Goal: Download file/media

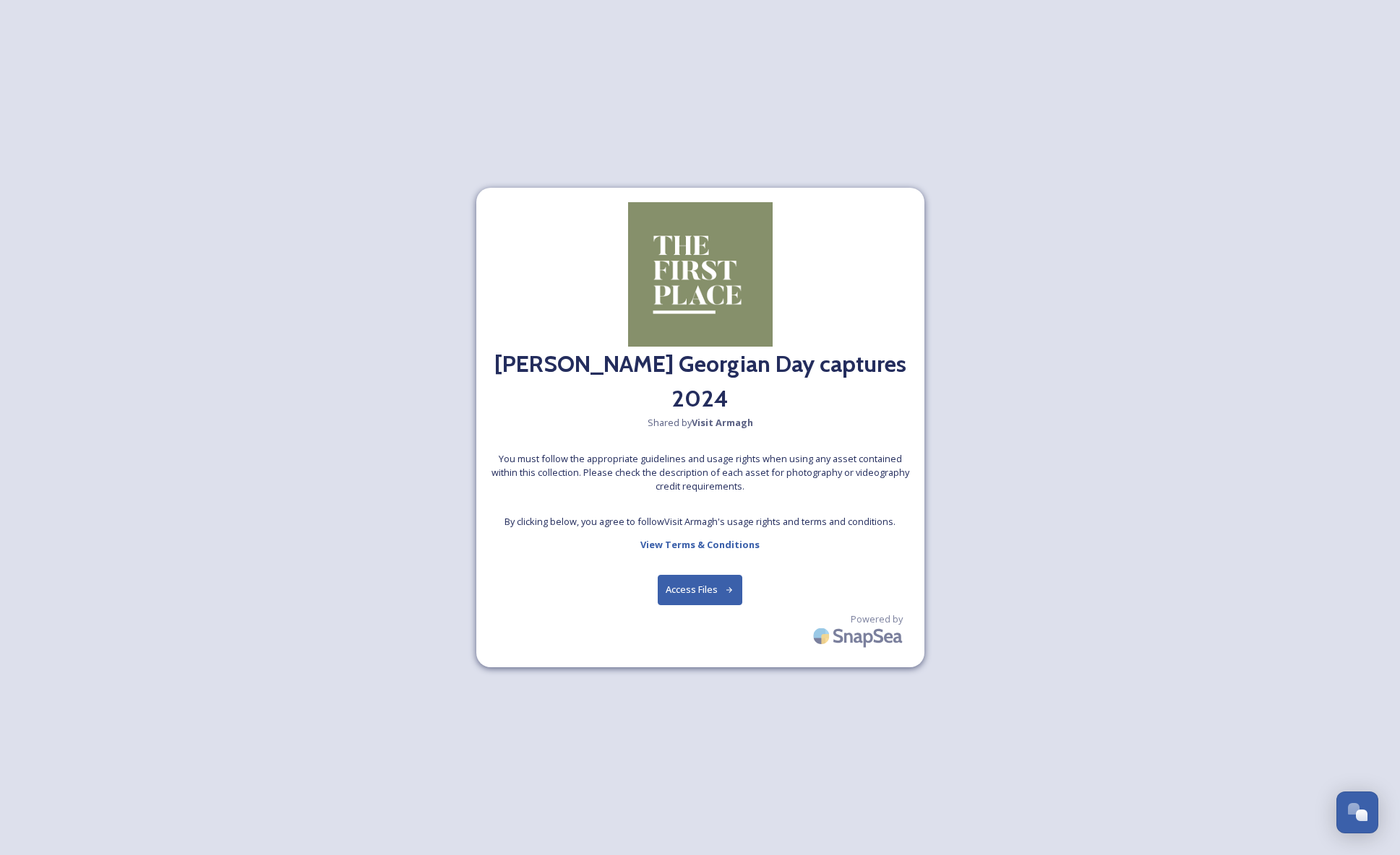
click at [693, 589] on button "Access Files" at bounding box center [700, 590] width 84 height 30
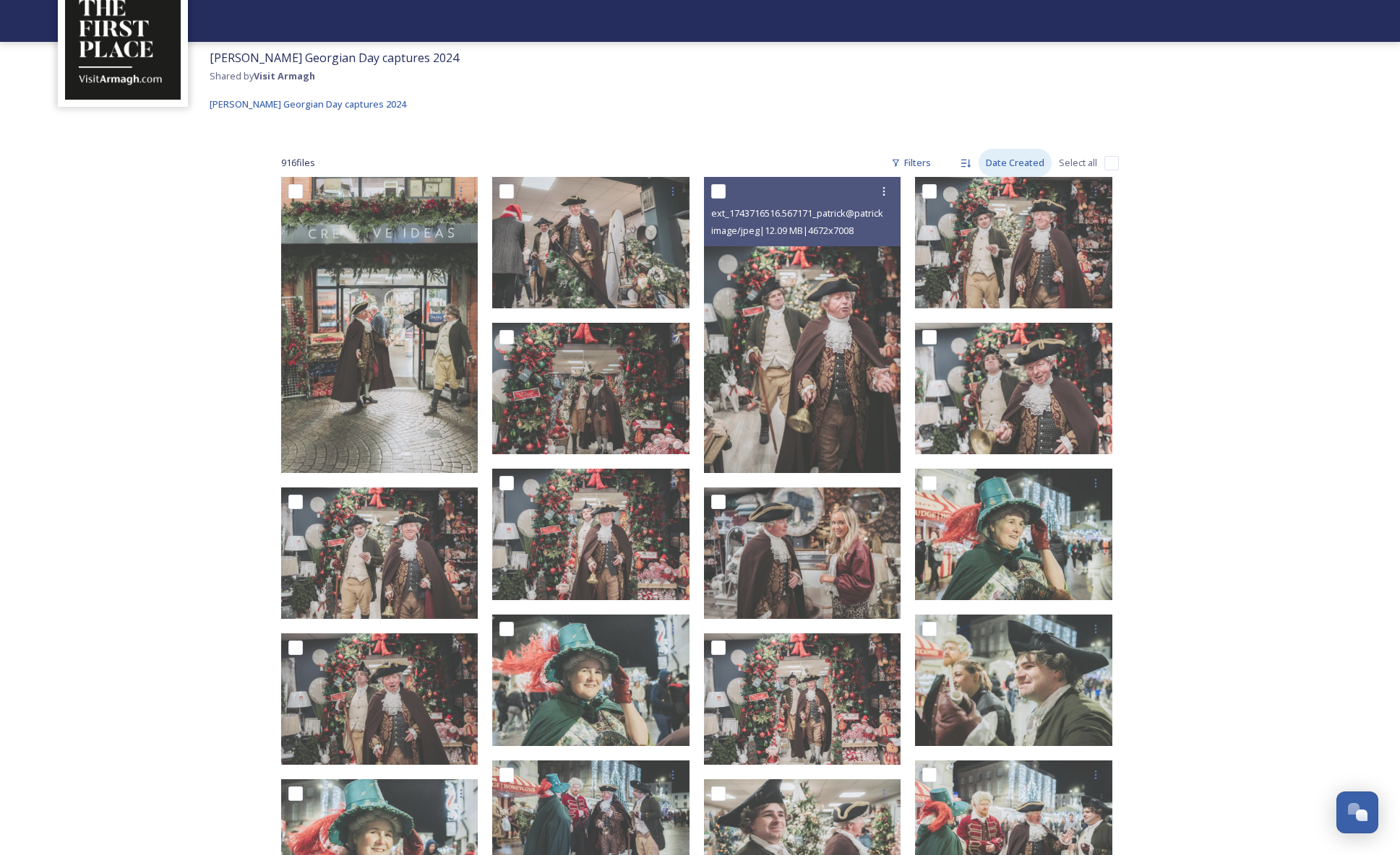
scroll to position [96, 0]
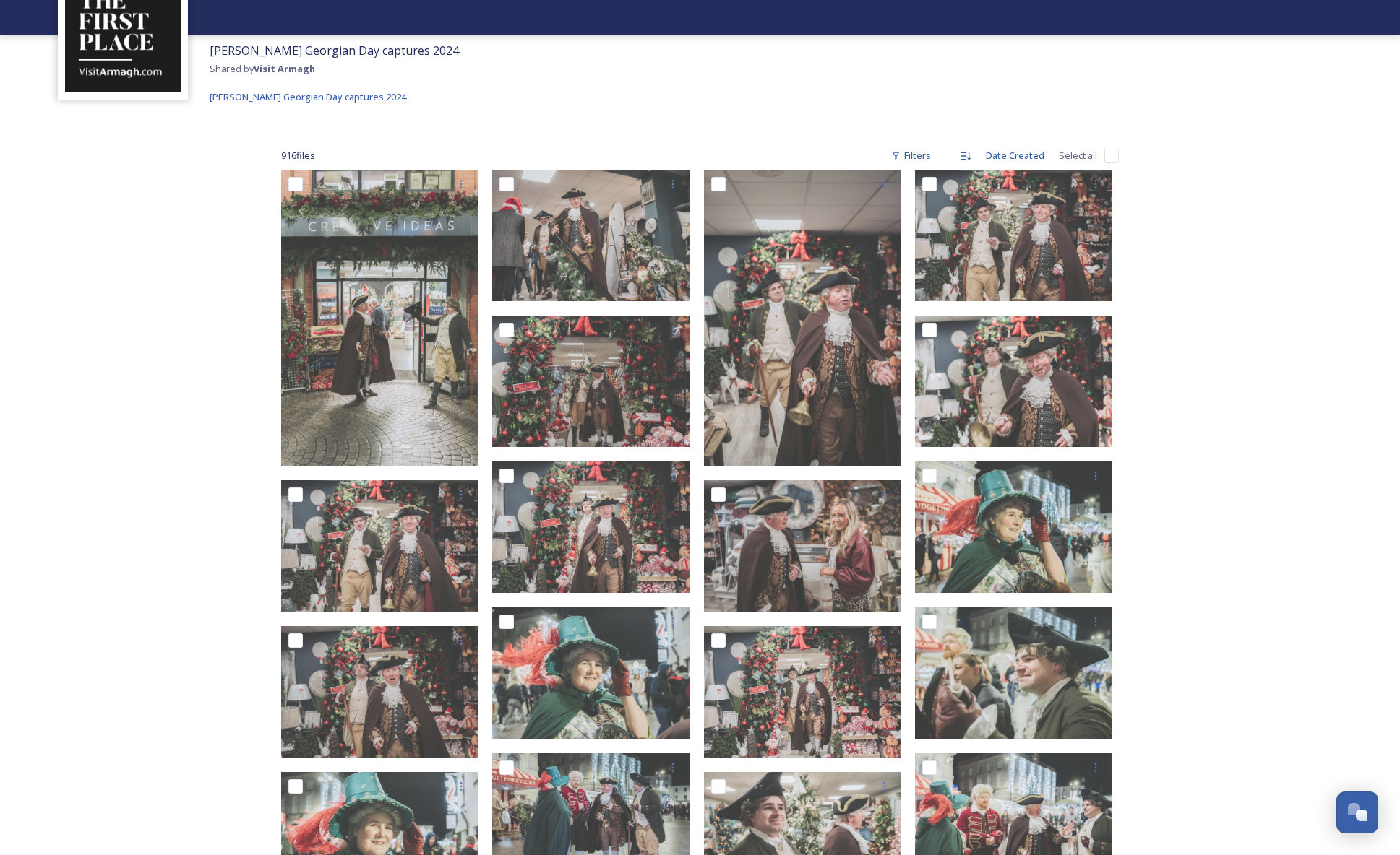
click at [1110, 154] on input "checkbox" at bounding box center [1111, 156] width 15 height 15
checkbox input "true"
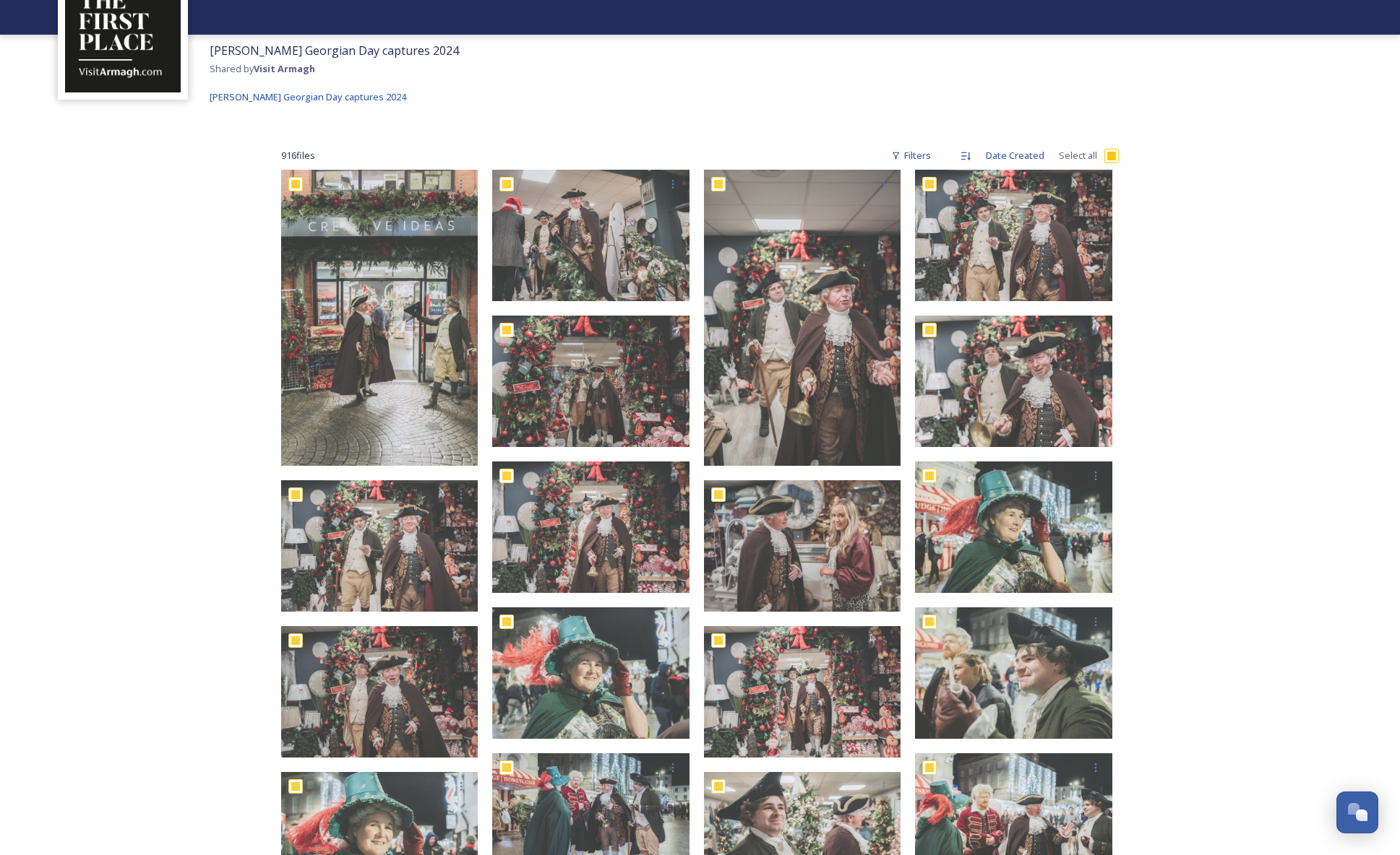
checkbox input "true"
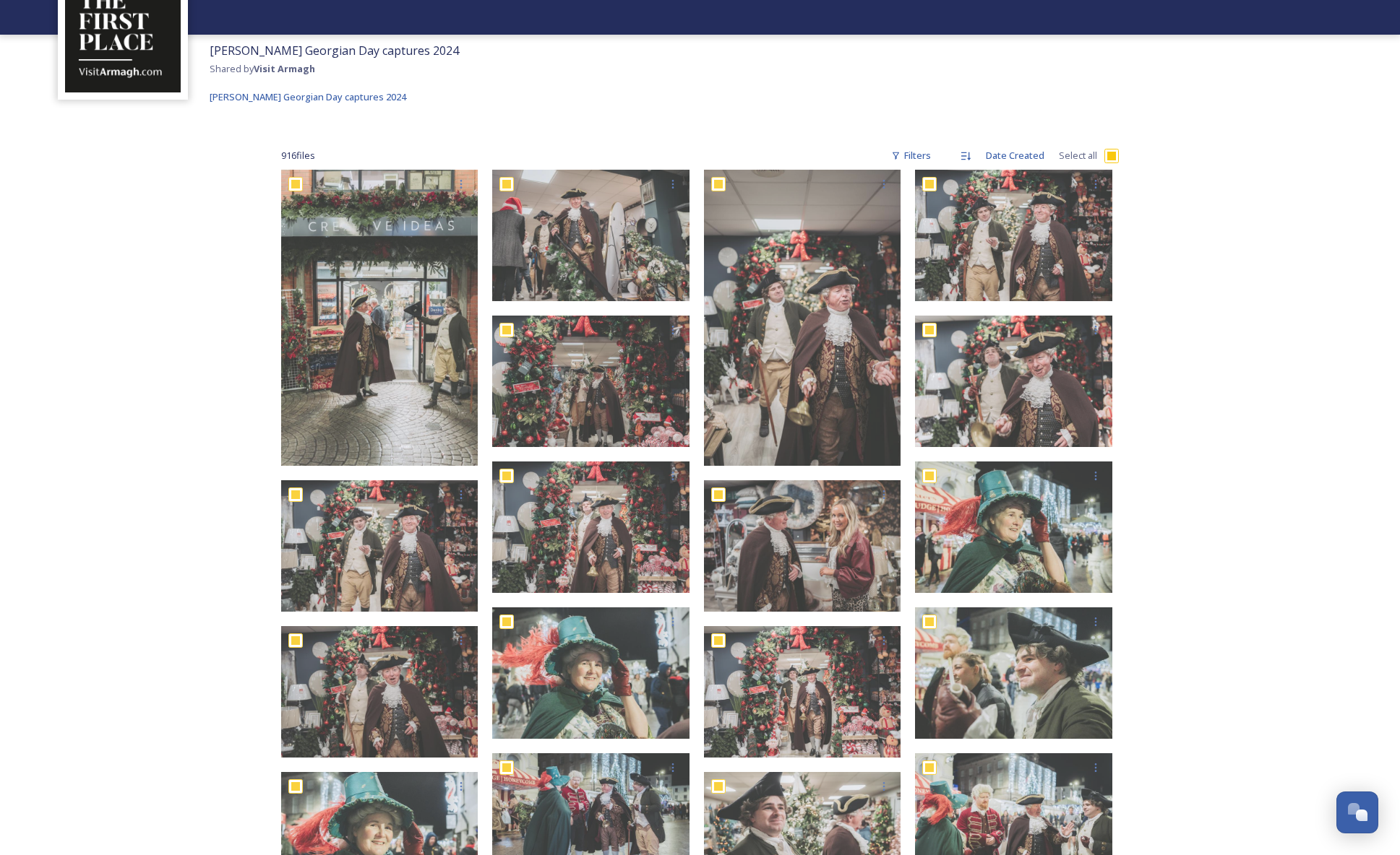
checkbox input "true"
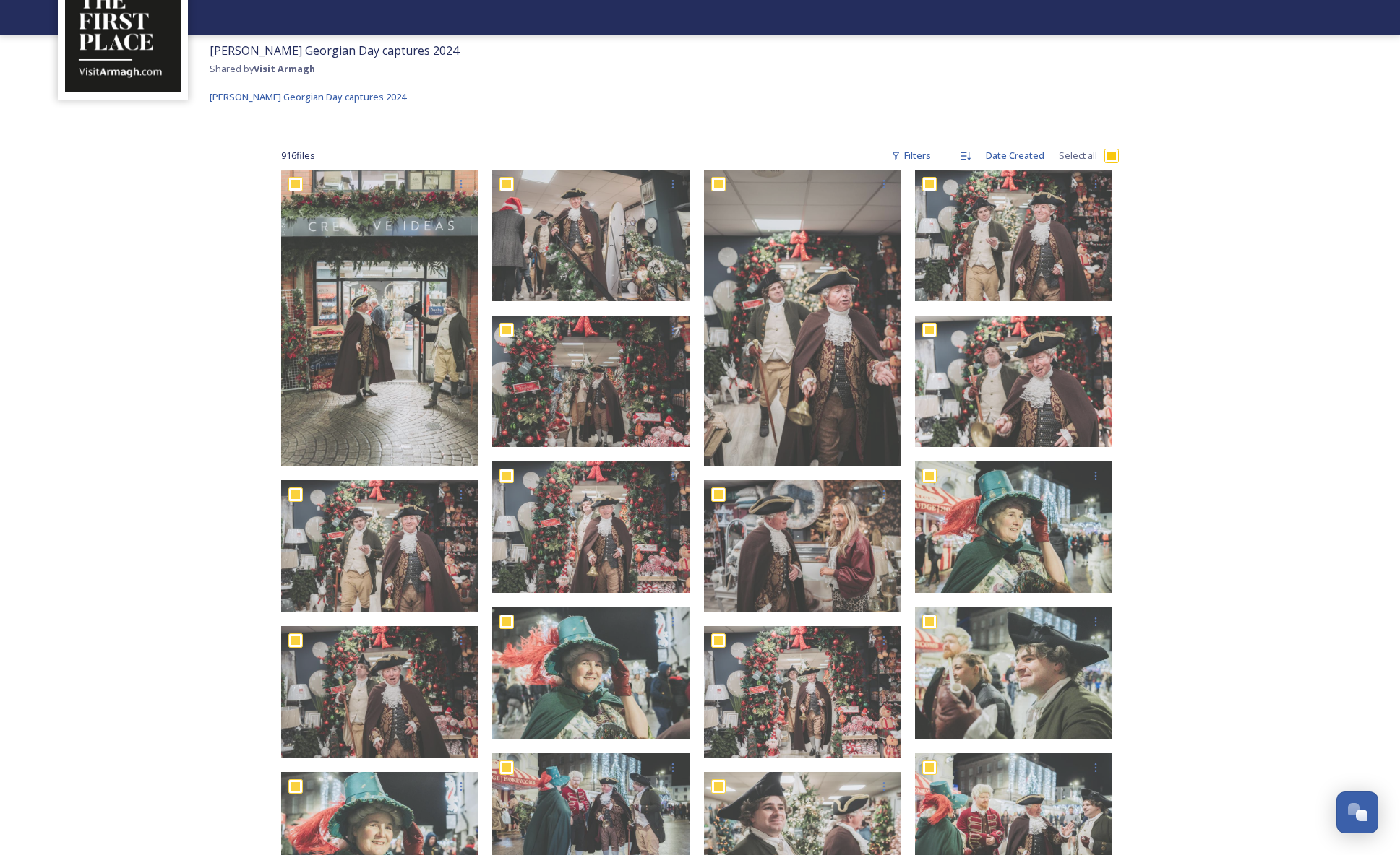
checkbox input "true"
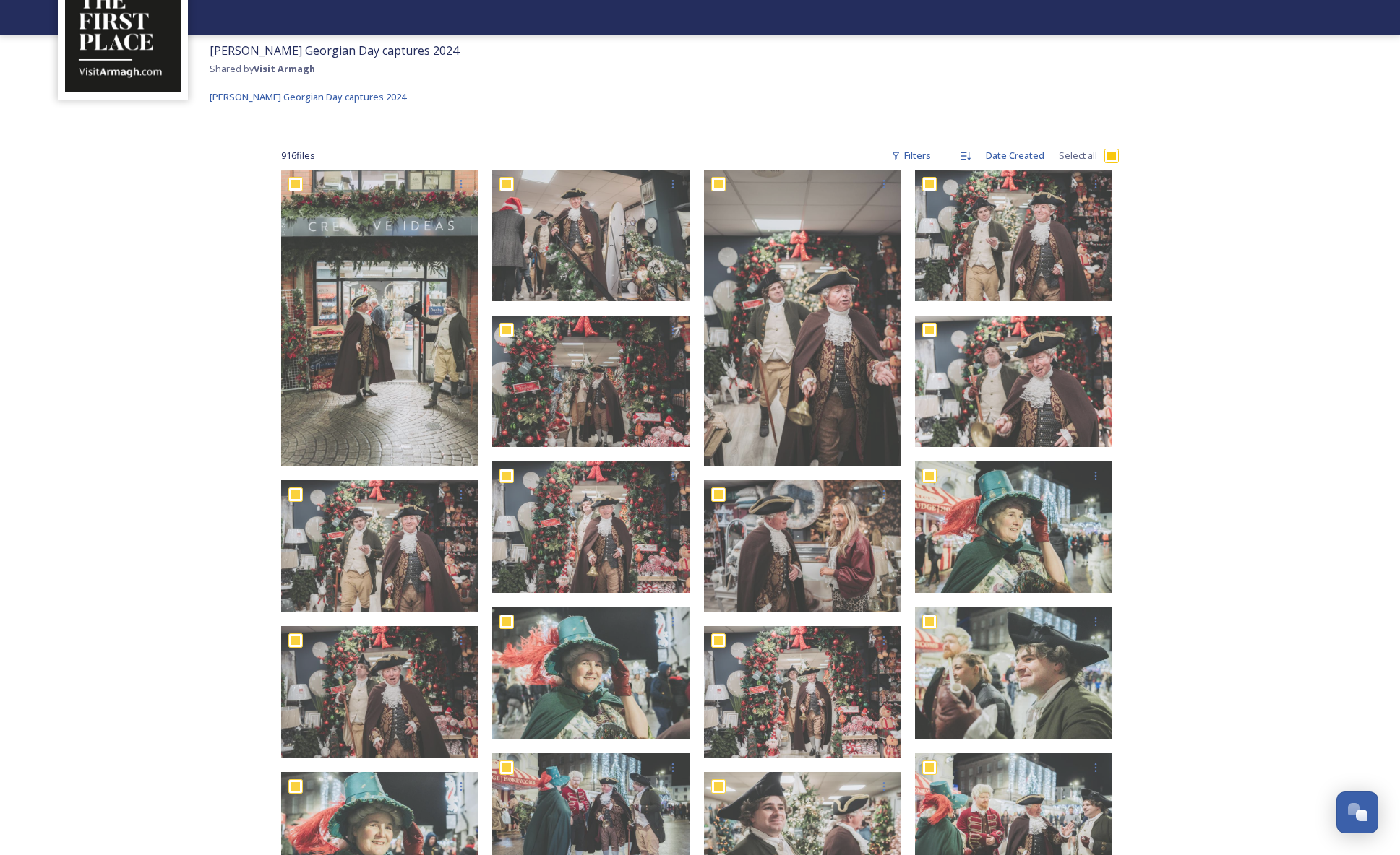
checkbox input "true"
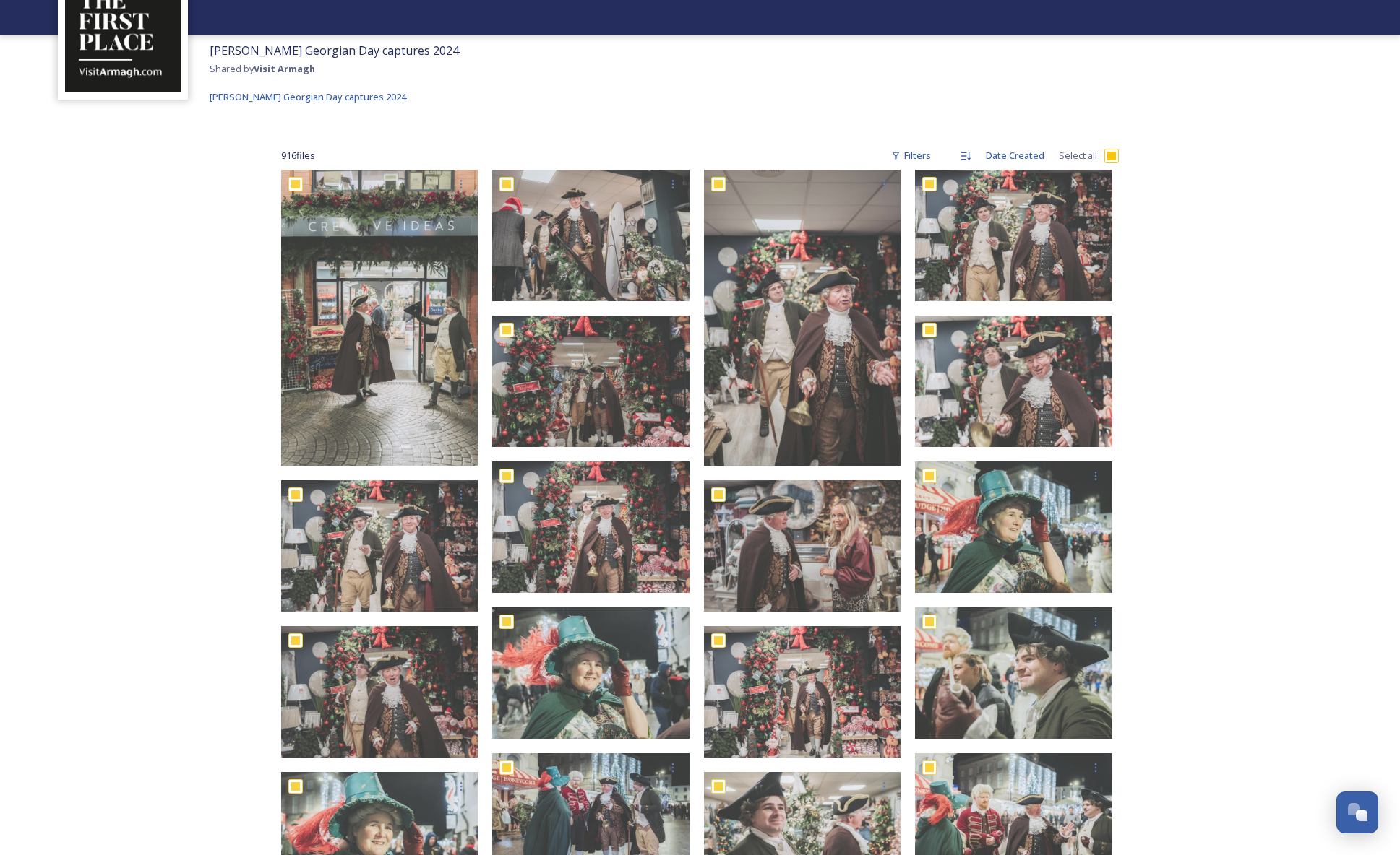
checkbox input "true"
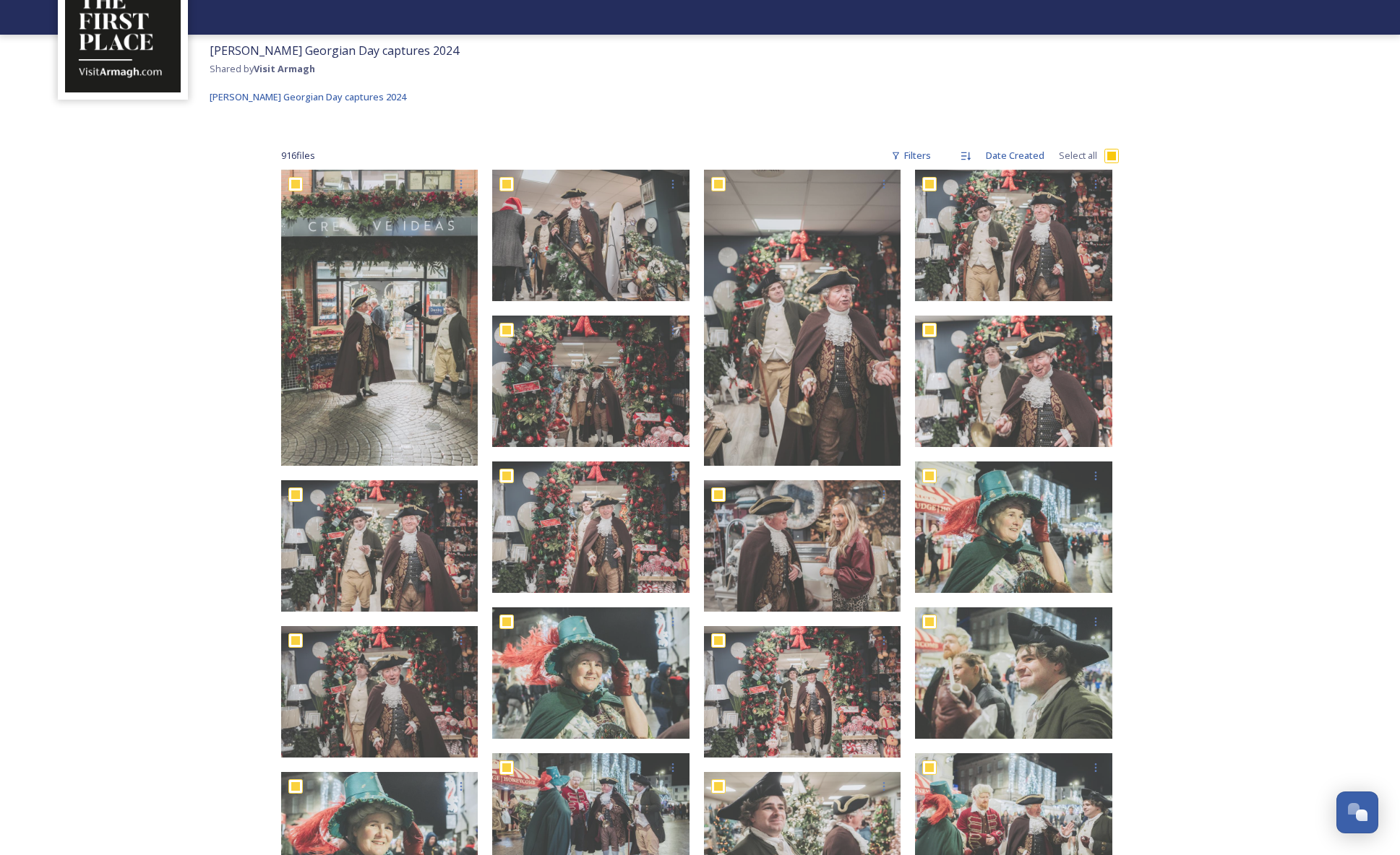
checkbox input "true"
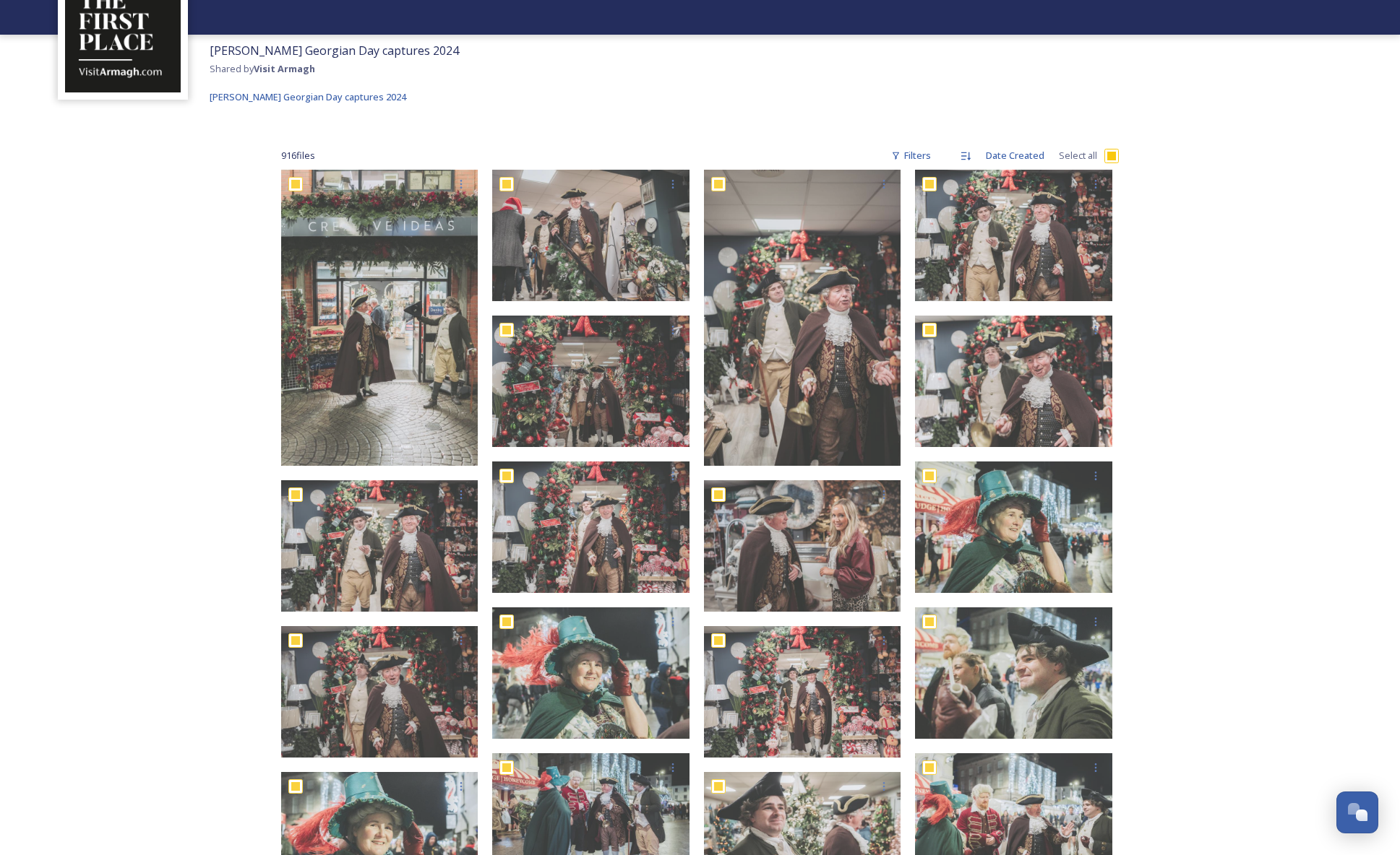
checkbox input "true"
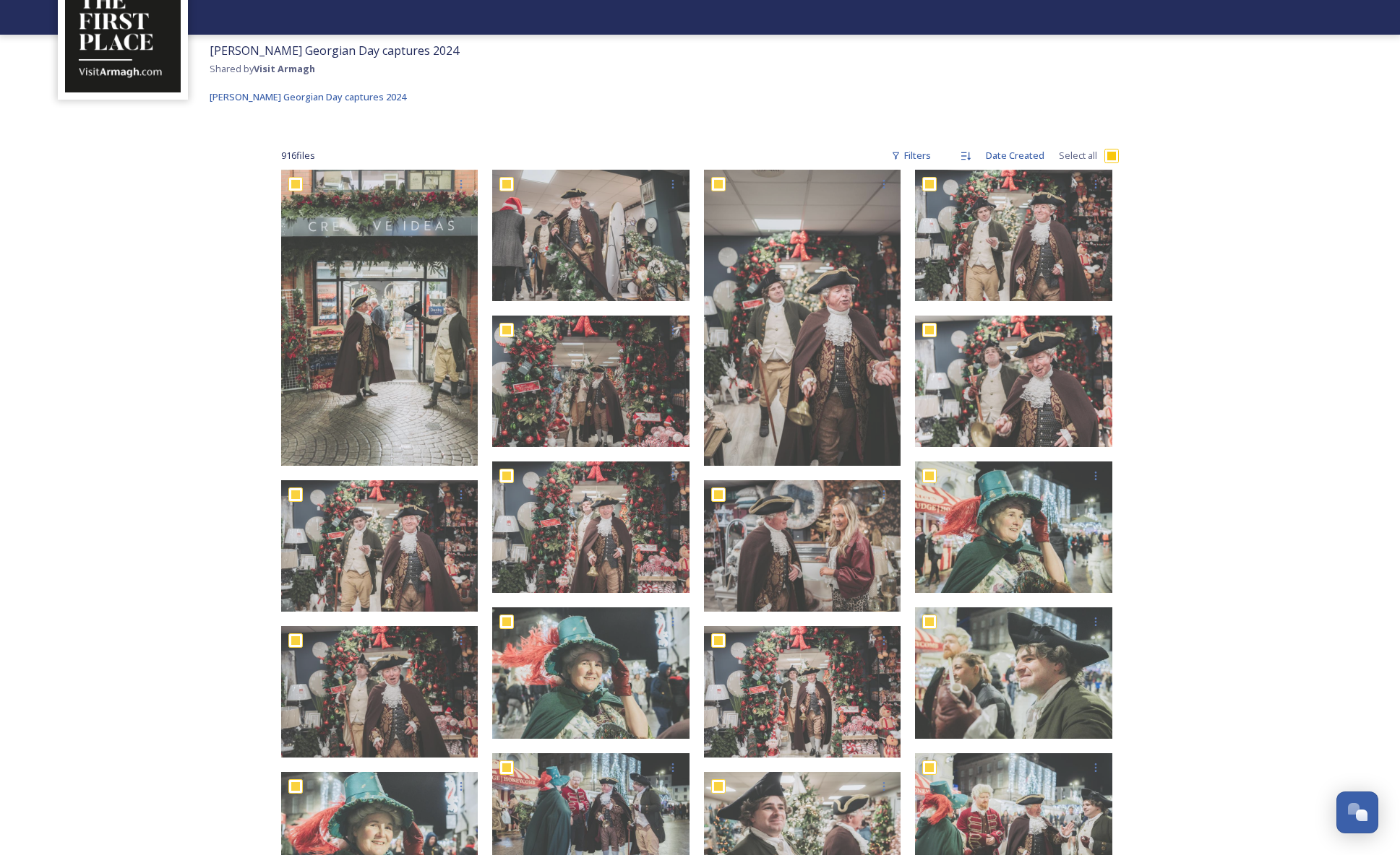
checkbox input "true"
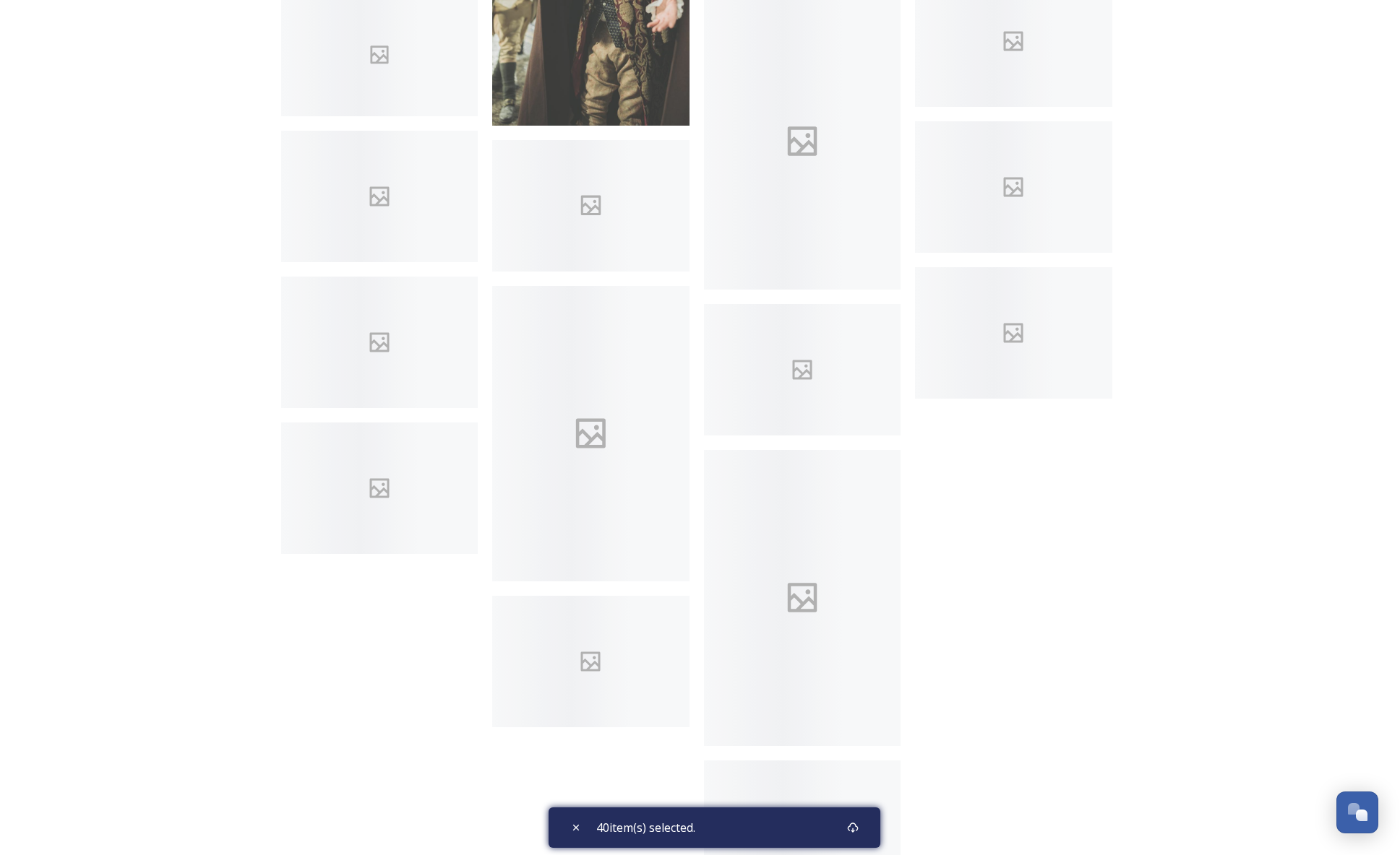
scroll to position [1466, 0]
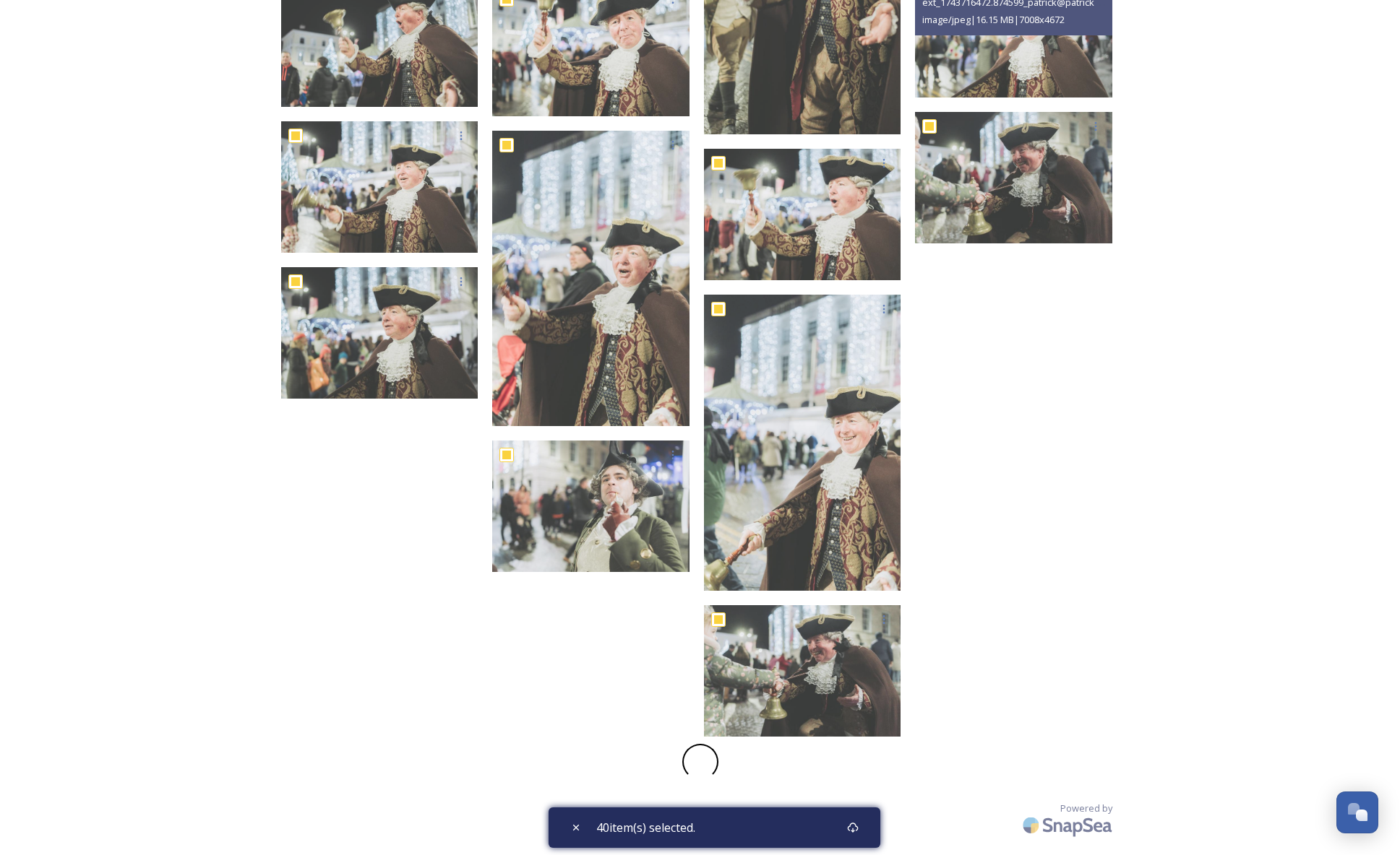
checkbox input "false"
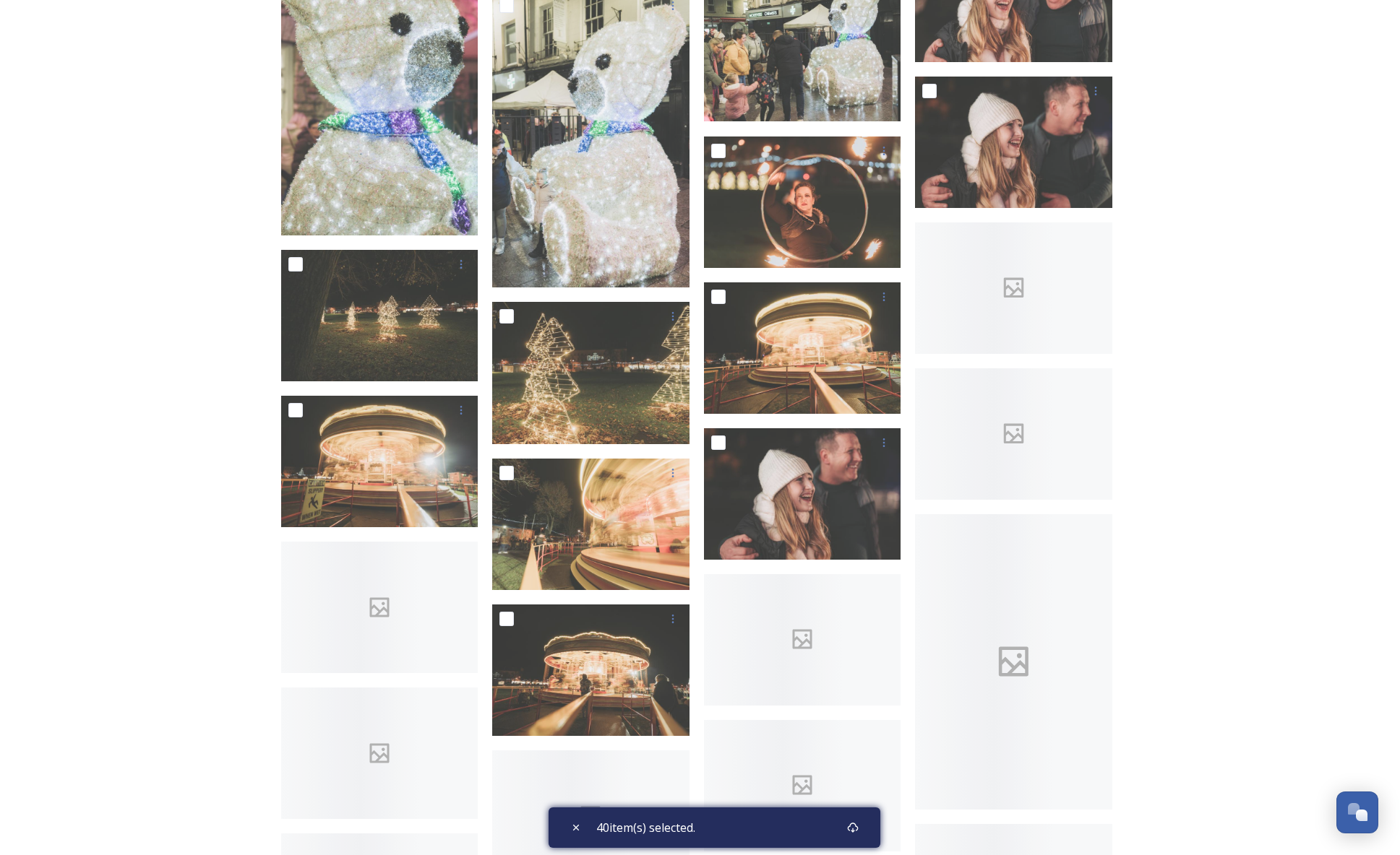
scroll to position [3125, 0]
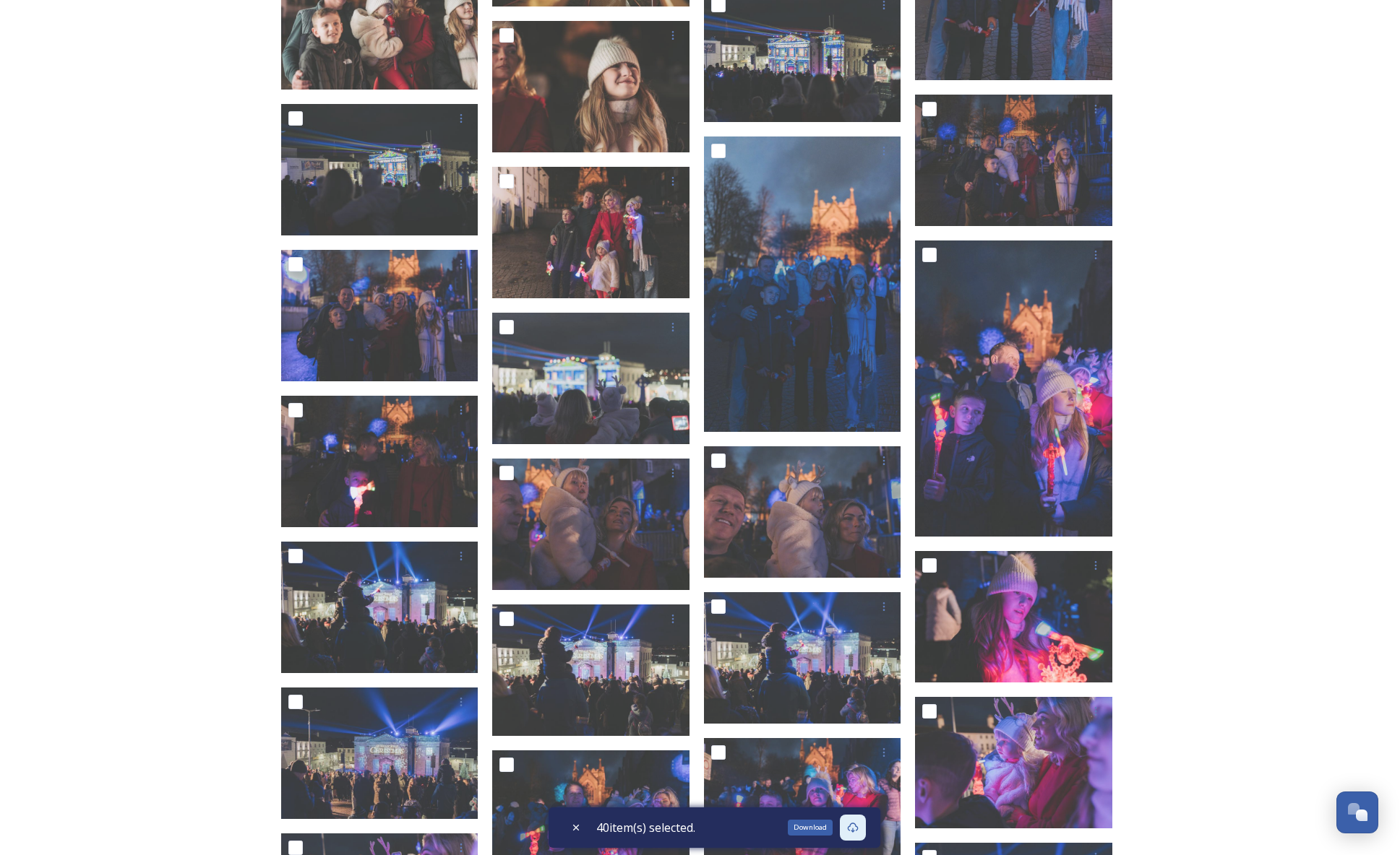
click at [863, 830] on div "Download" at bounding box center [853, 828] width 26 height 26
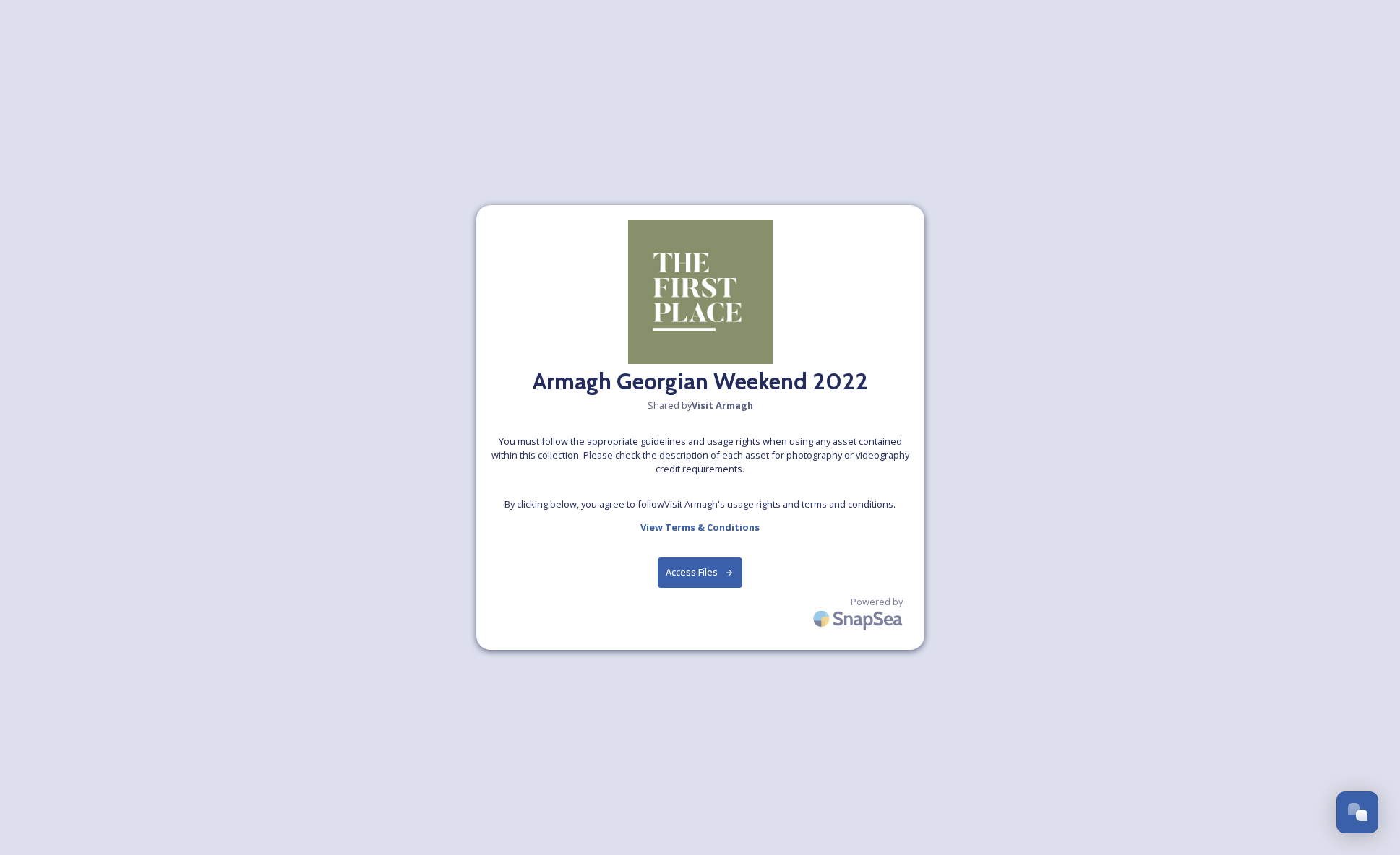
click at [706, 576] on button "Access Files" at bounding box center [700, 572] width 84 height 30
click at [706, 573] on button "Access Files" at bounding box center [700, 572] width 84 height 30
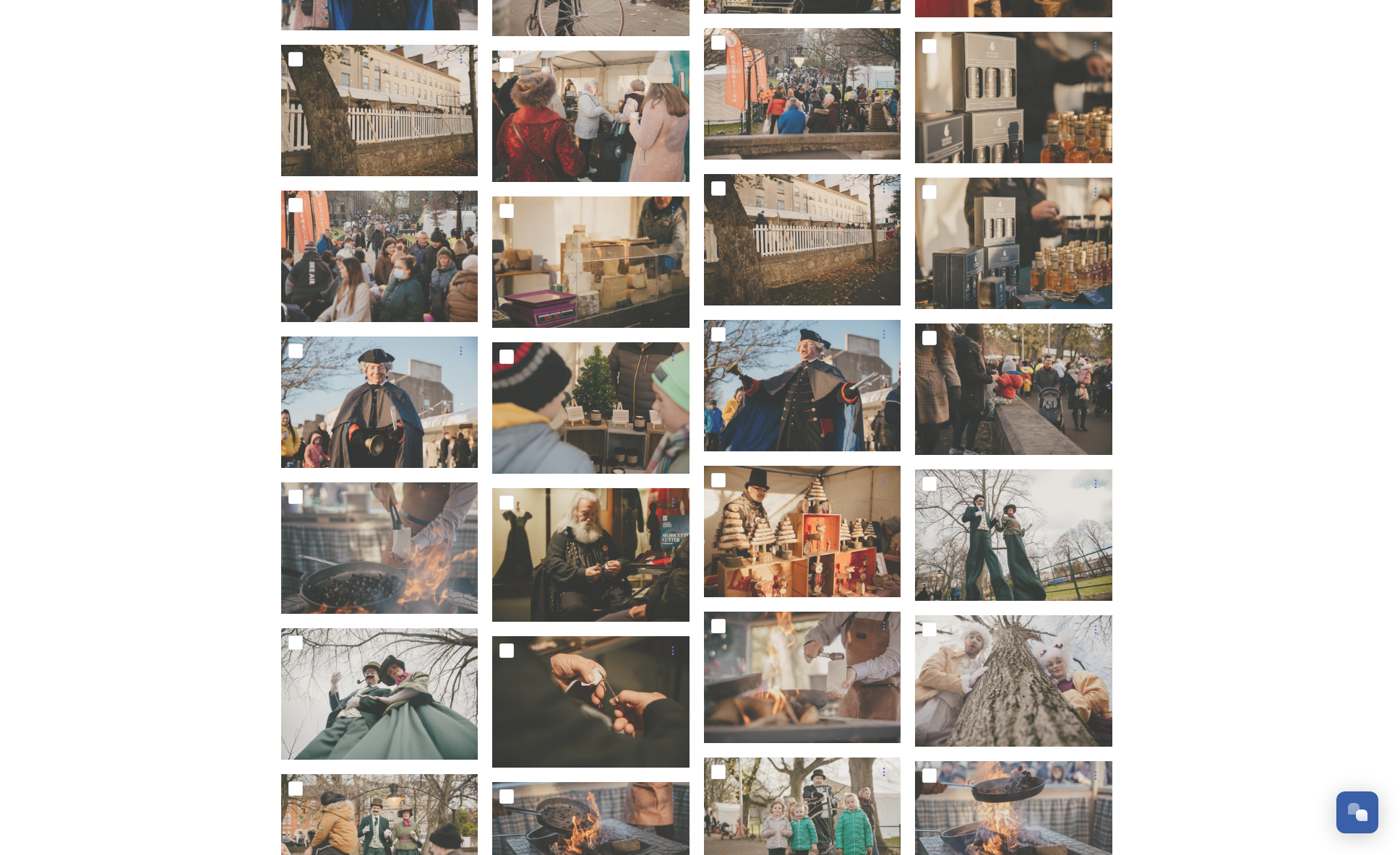
scroll to position [571, 0]
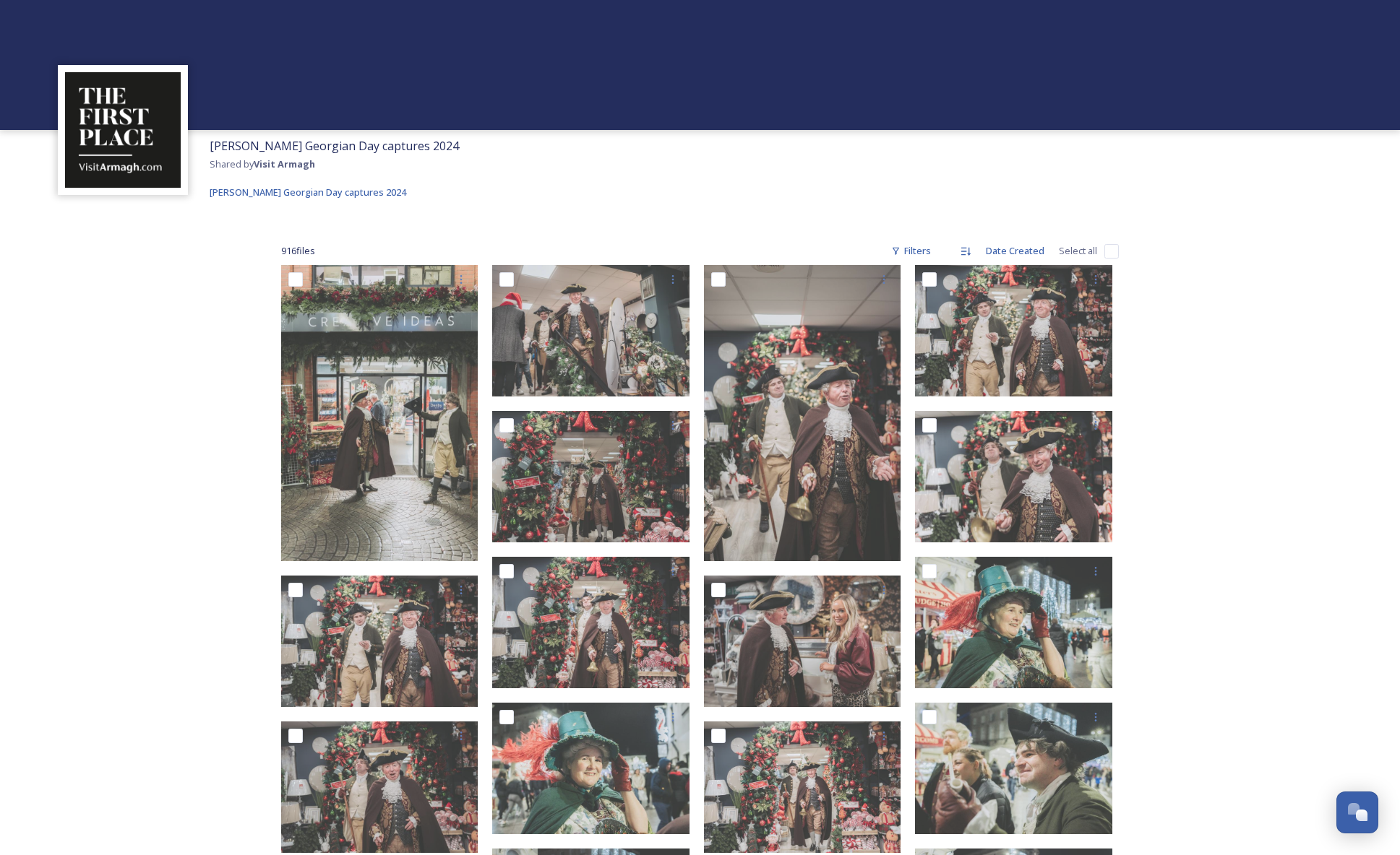
click at [1275, 454] on div "[PERSON_NAME] Georgian Day captures 2024 Shared by Visit [PERSON_NAME] Georgian…" at bounding box center [700, 637] width 1400 height 1274
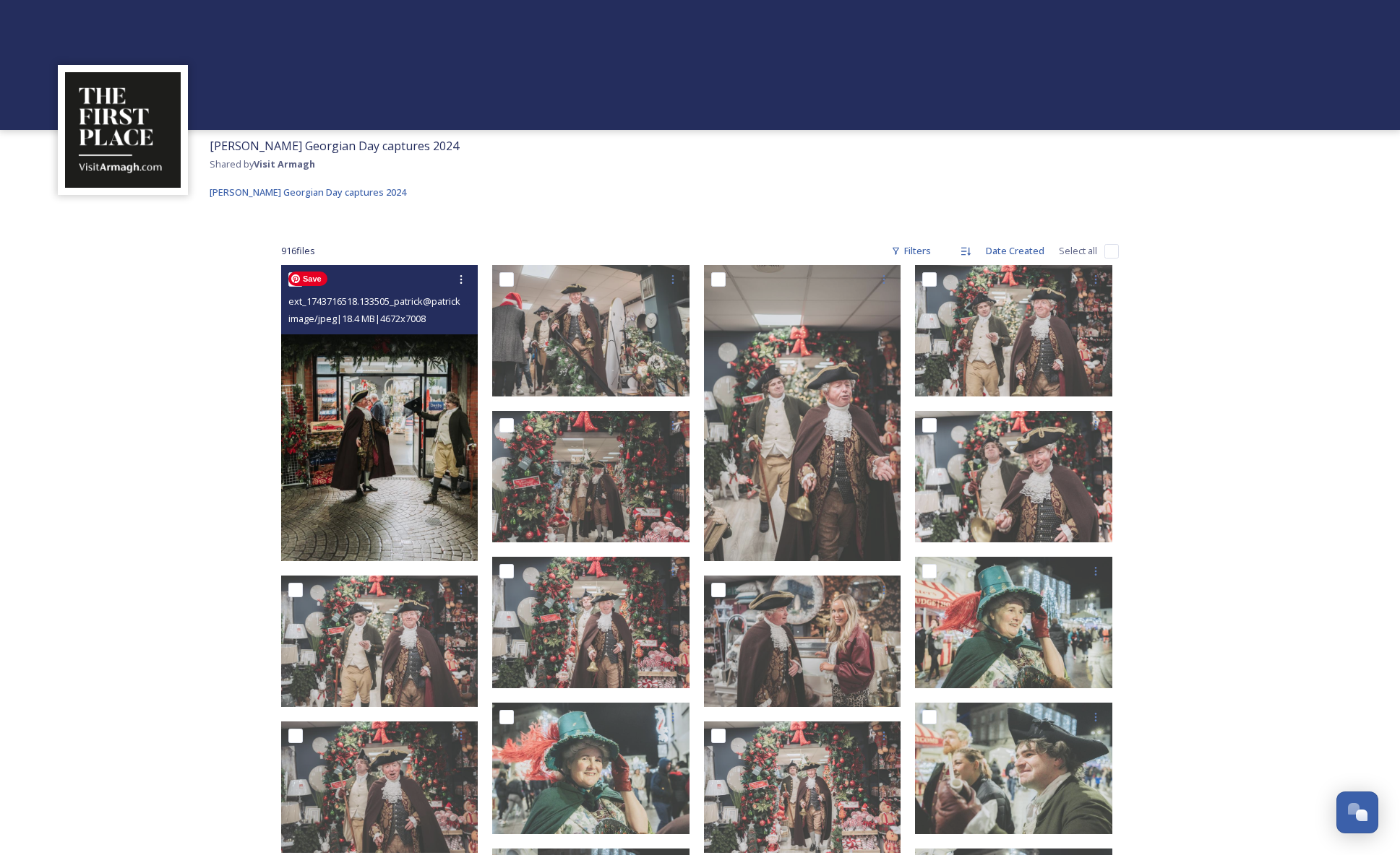
click at [418, 439] on img at bounding box center [379, 413] width 198 height 296
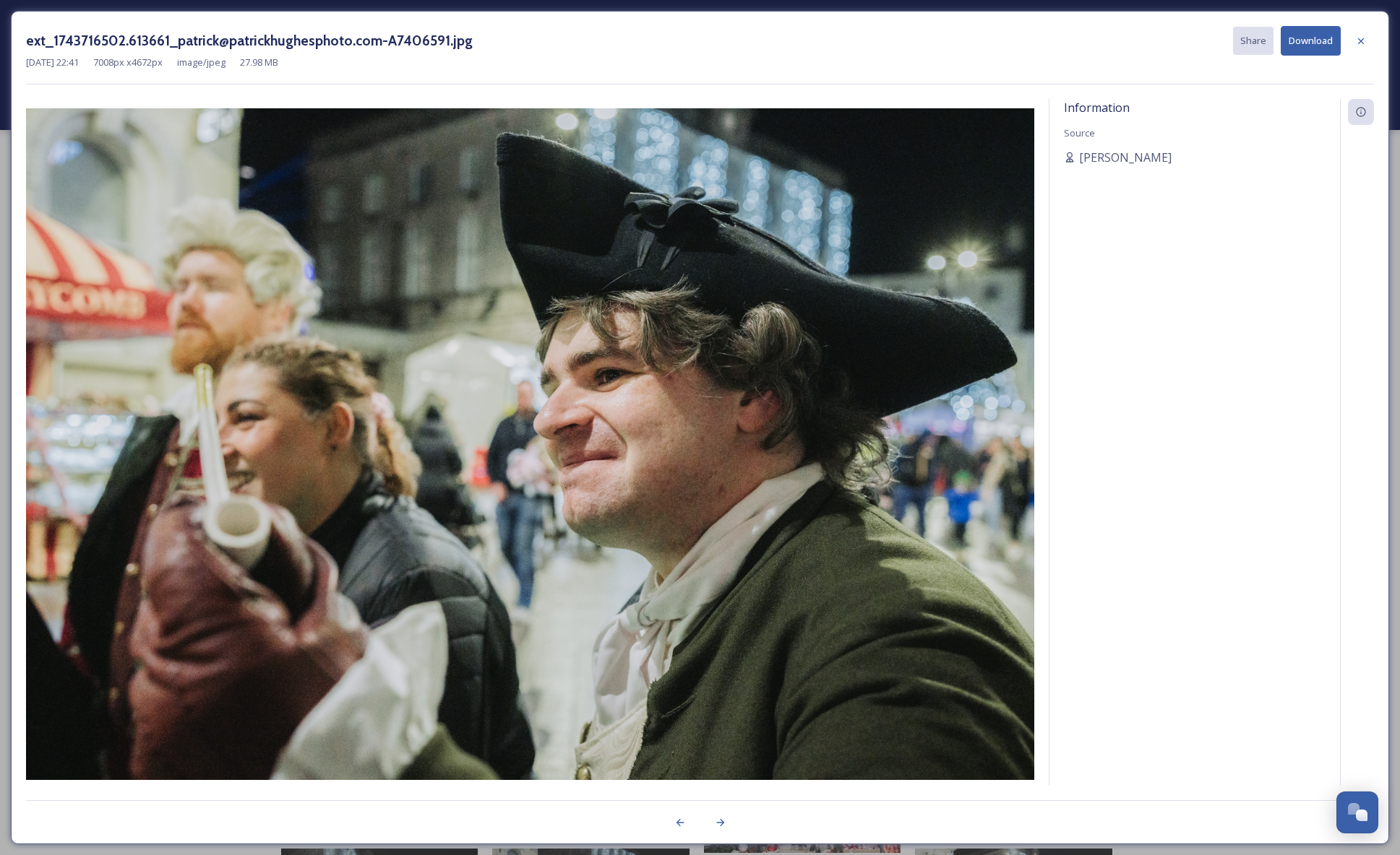
drag, startPoint x: 1036, startPoint y: 516, endPoint x: 1047, endPoint y: 491, distance: 27.3
click at [1038, 514] on div "Information Source Patrick Hughes" at bounding box center [700, 443] width 1348 height 687
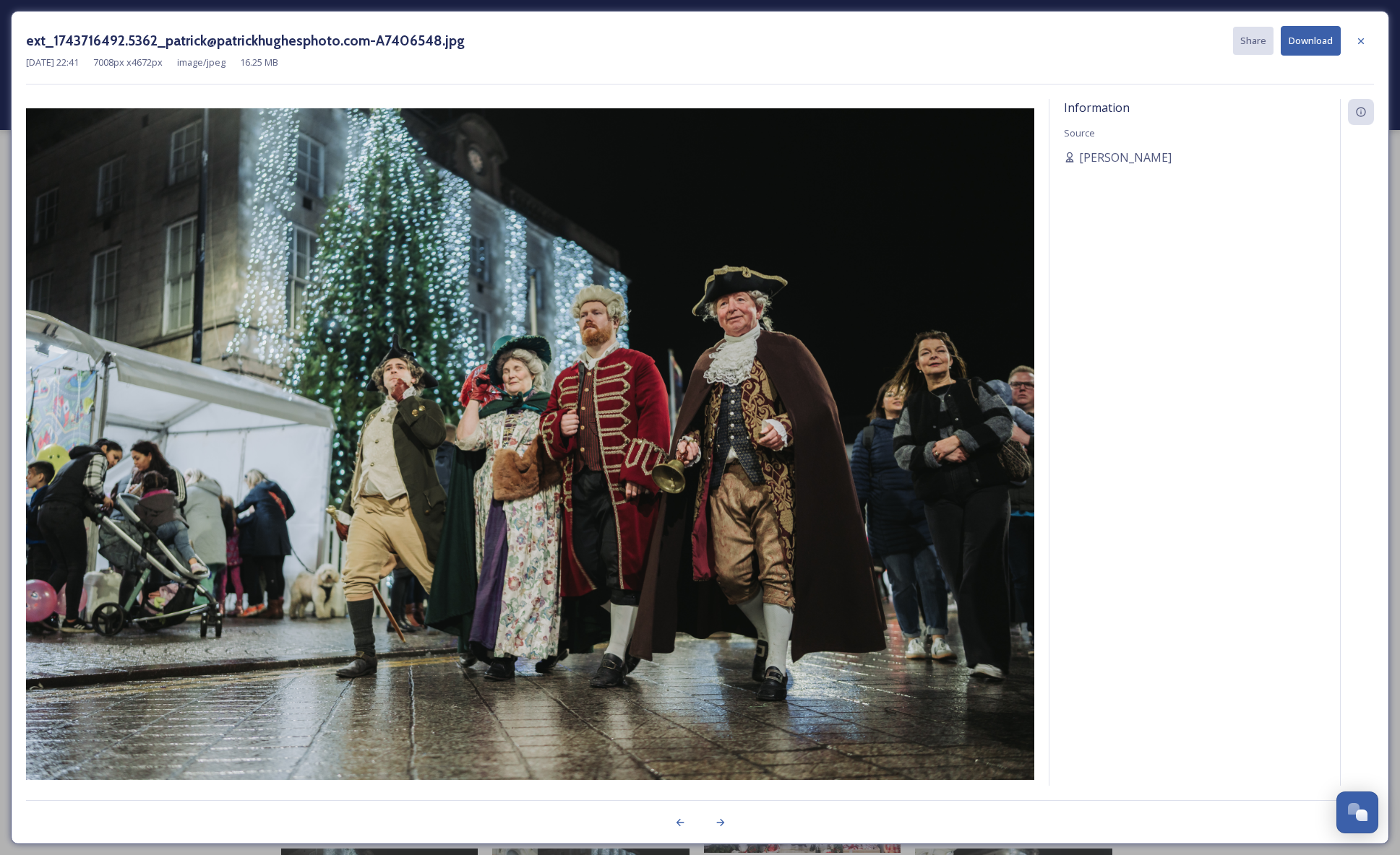
click at [1310, 38] on button "Download" at bounding box center [1310, 41] width 60 height 30
click at [1204, 670] on div "Information Source Patrick Hughes" at bounding box center [1195, 462] width 291 height 725
click at [718, 824] on icon at bounding box center [720, 822] width 11 height 11
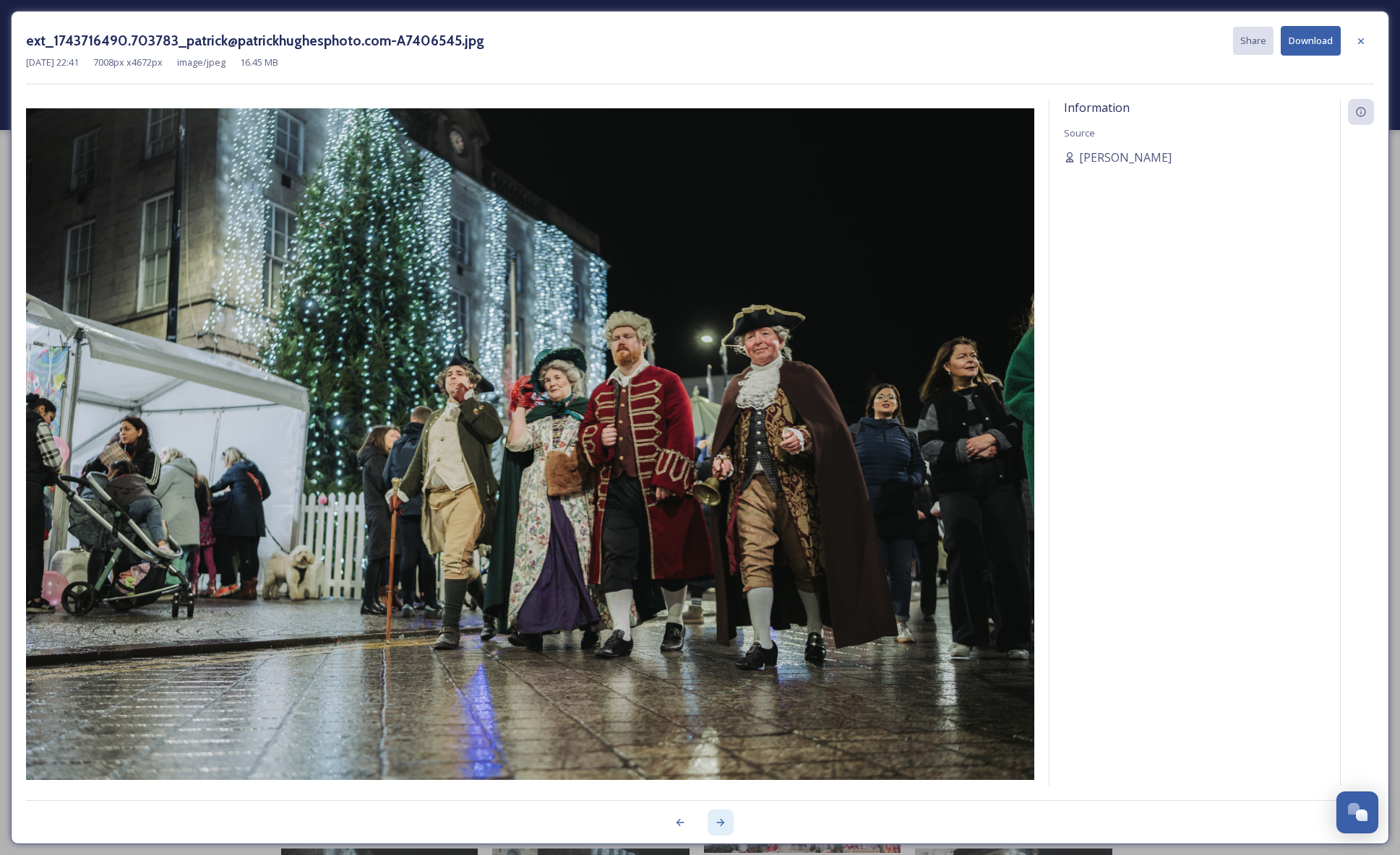
click at [719, 823] on icon at bounding box center [720, 822] width 11 height 11
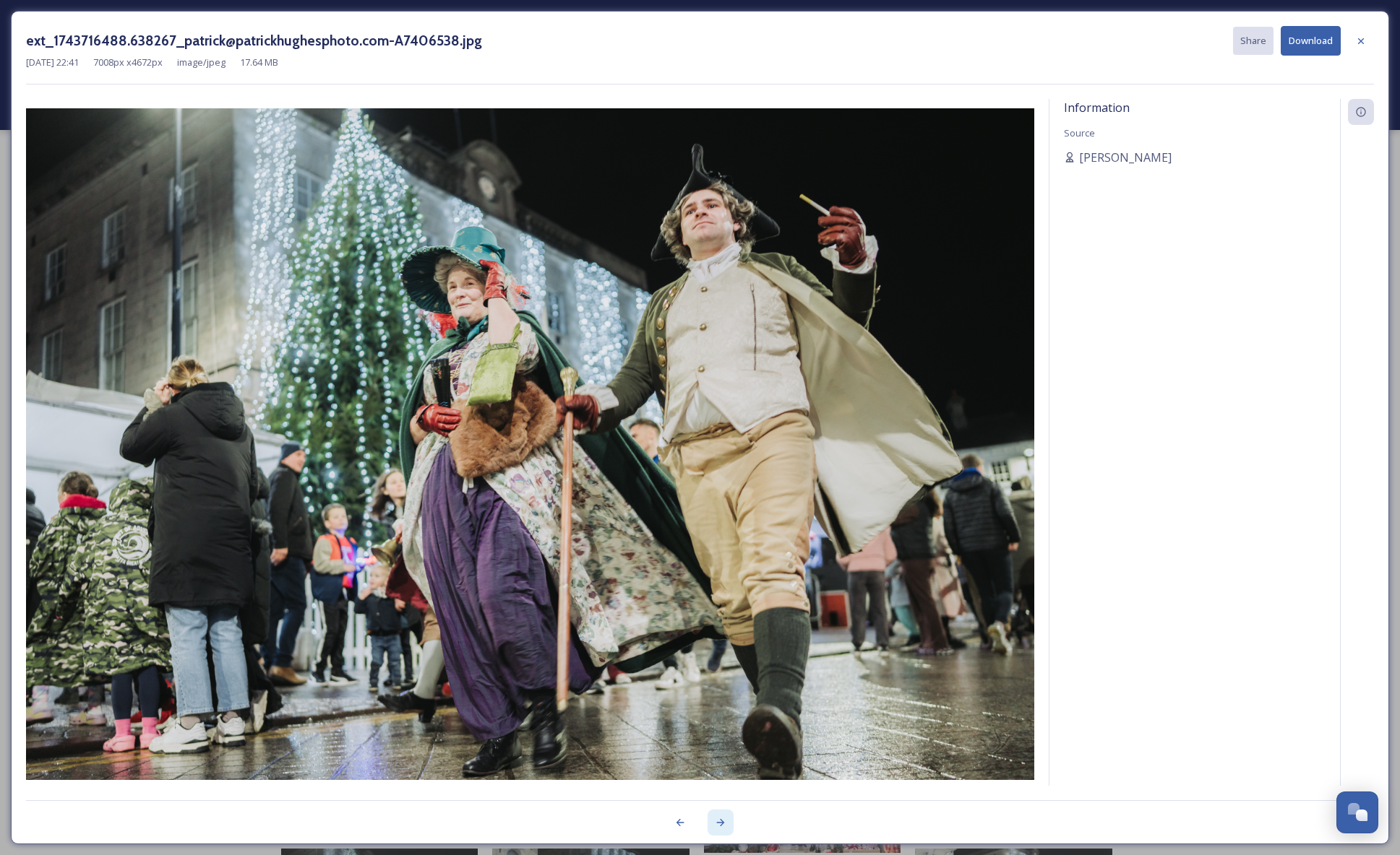
click at [719, 823] on icon at bounding box center [720, 822] width 11 height 11
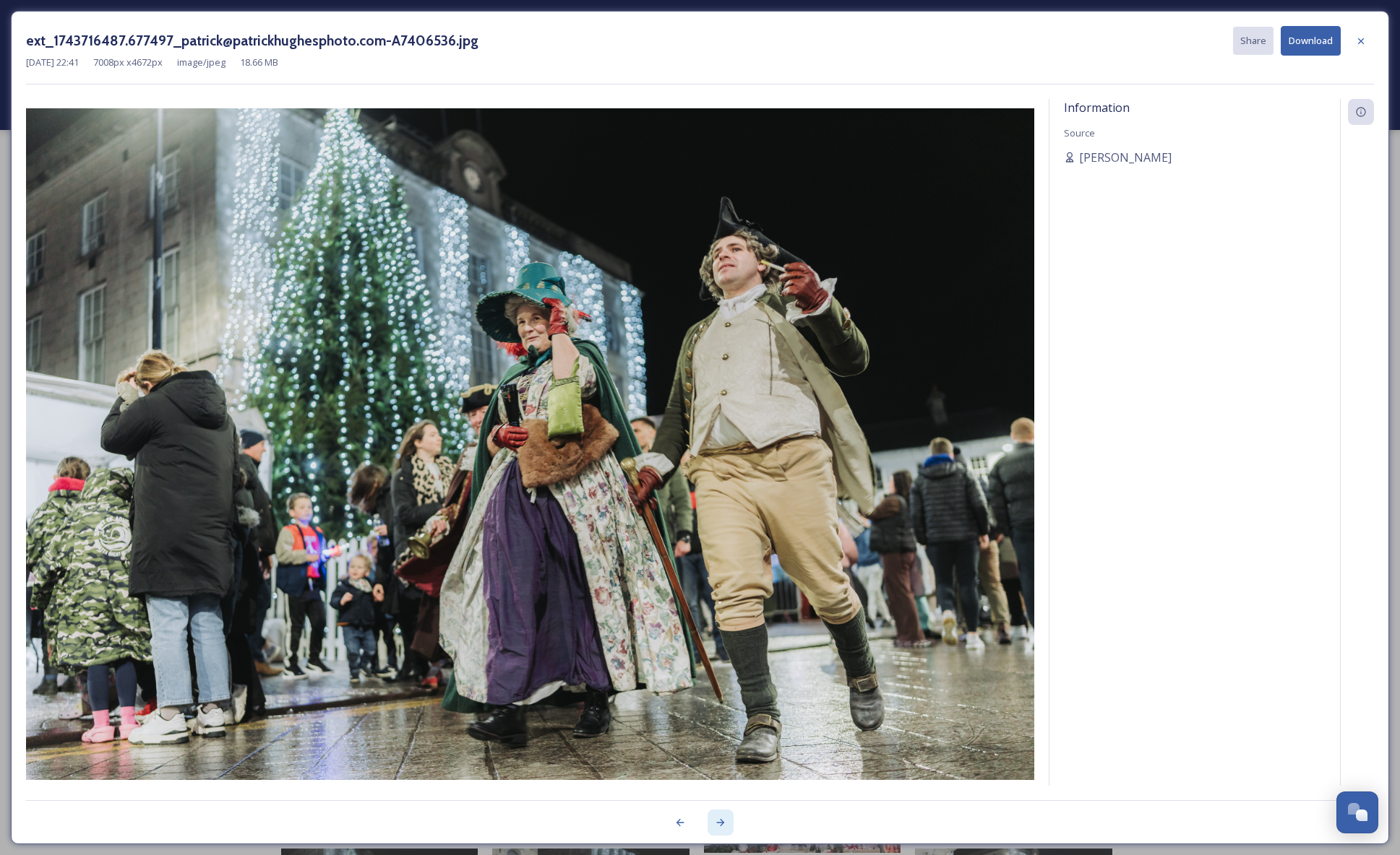
click at [719, 823] on icon at bounding box center [720, 822] width 11 height 11
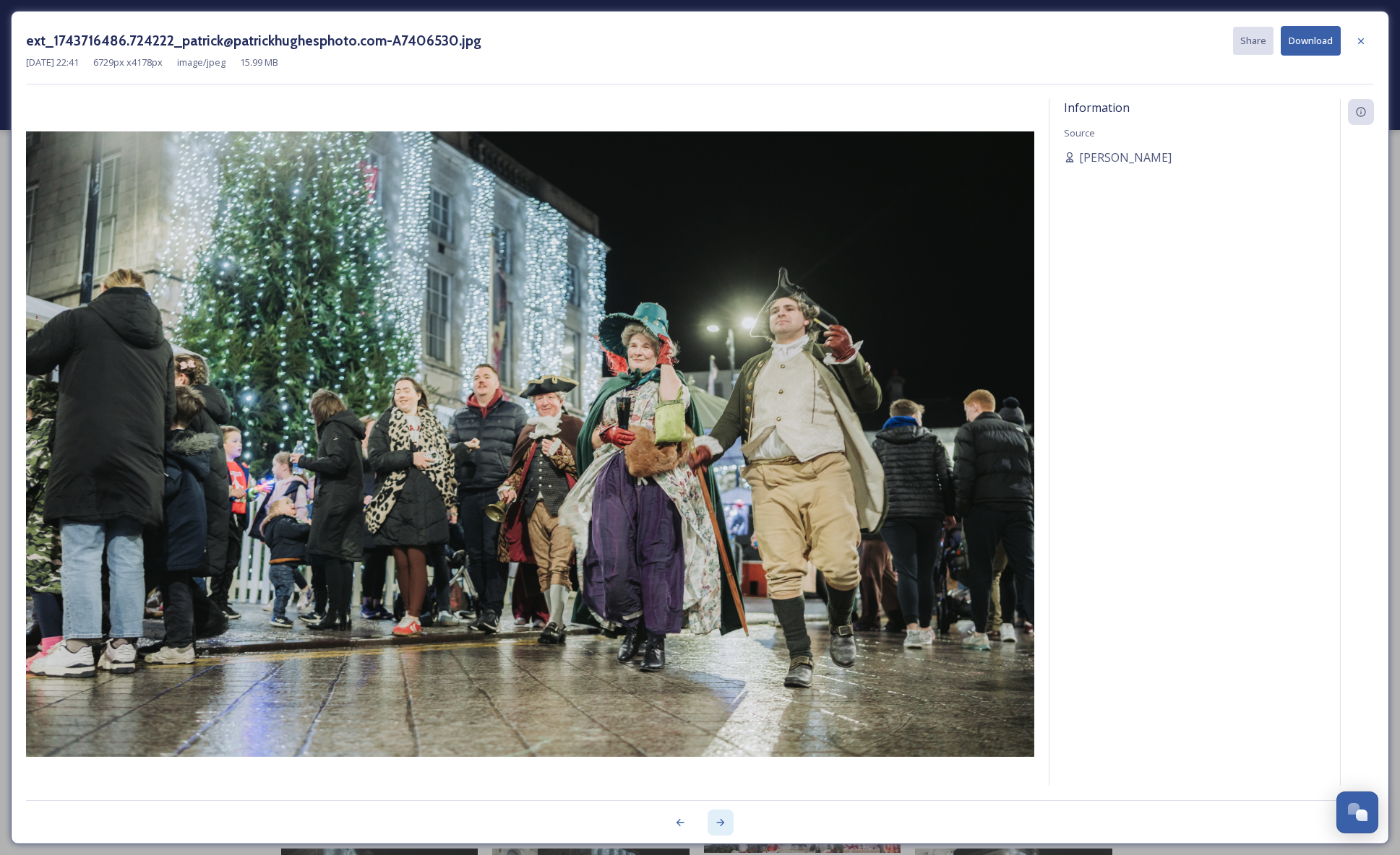
click at [719, 823] on icon at bounding box center [720, 822] width 11 height 11
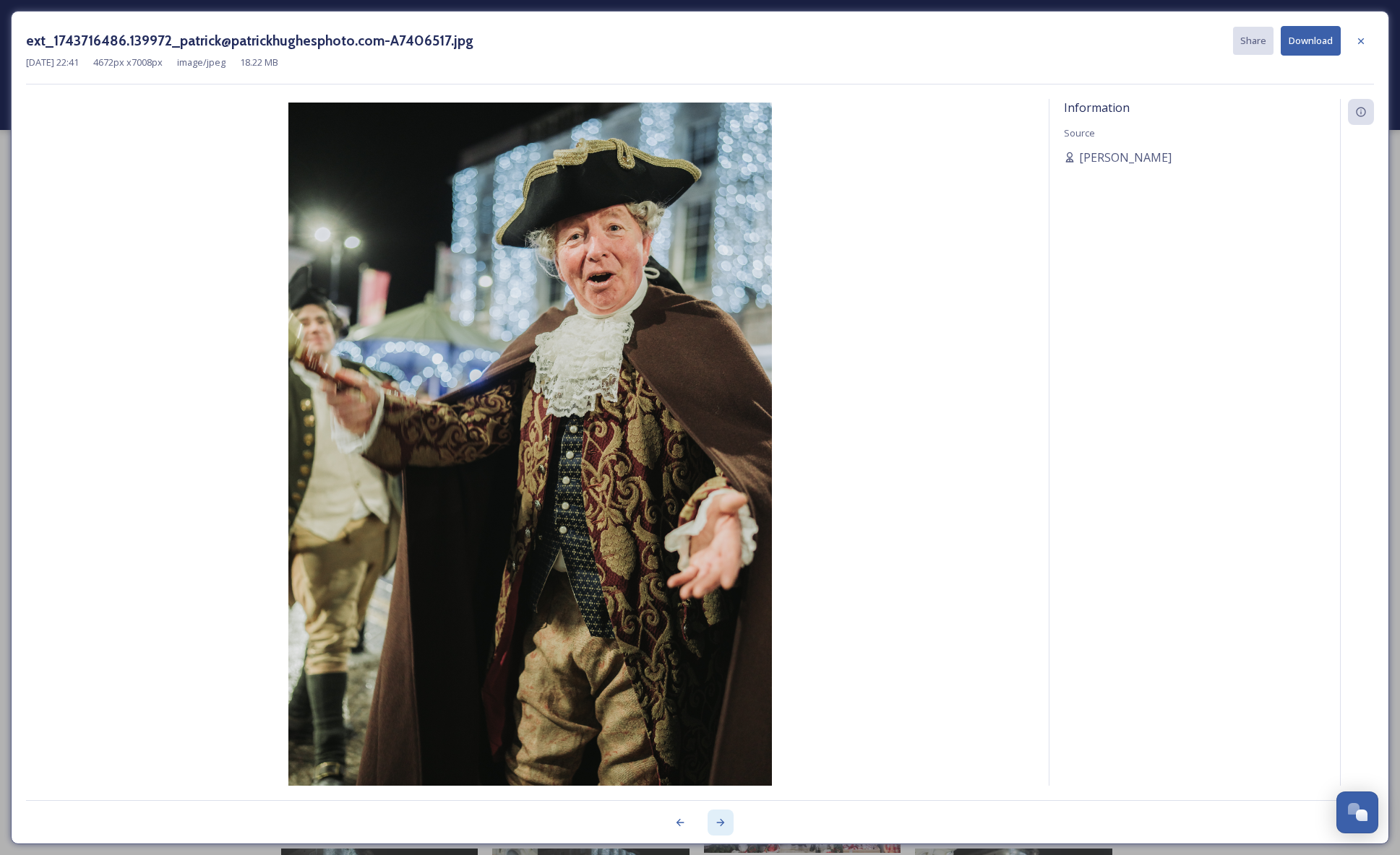
click at [719, 823] on icon at bounding box center [720, 822] width 11 height 11
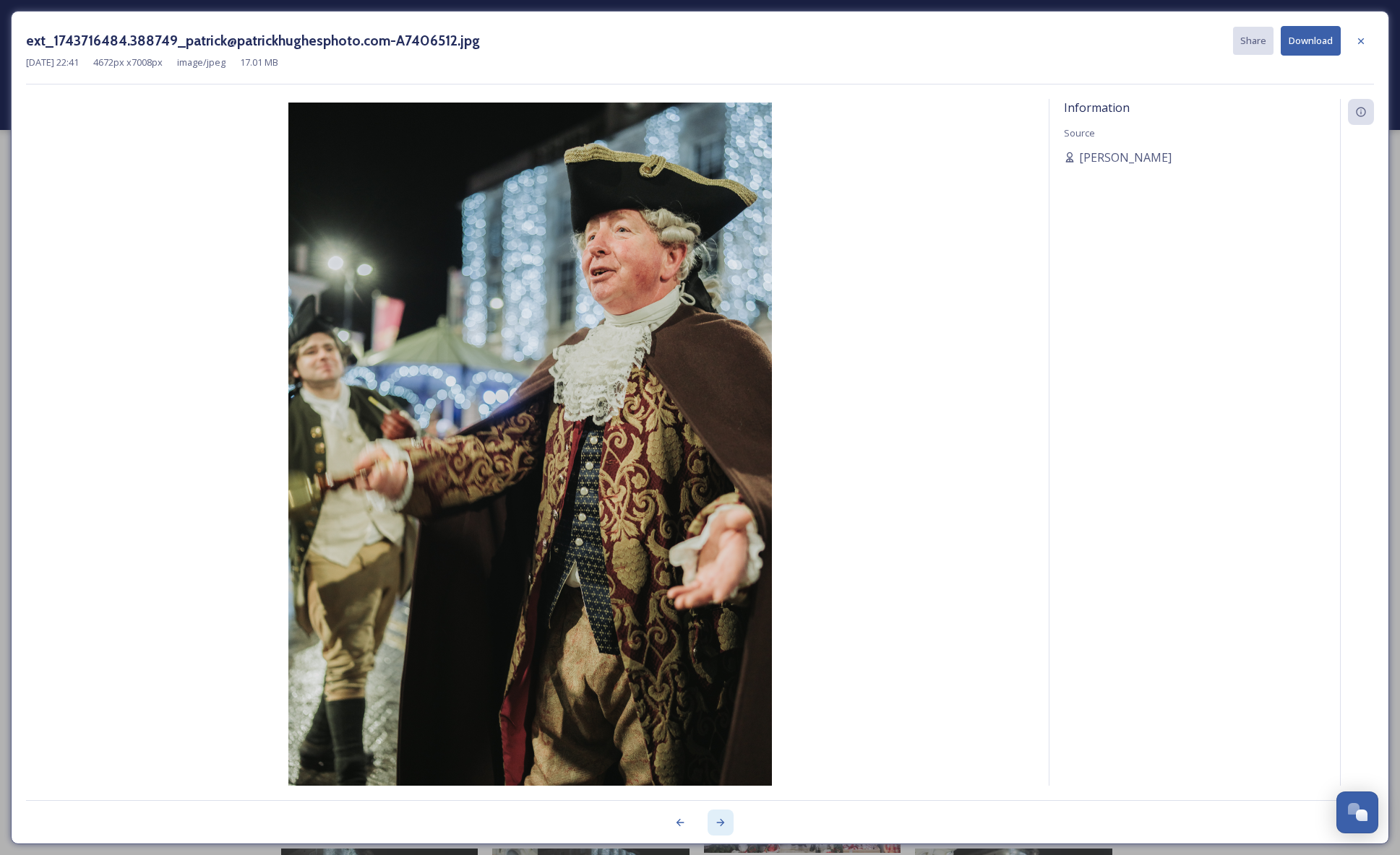
click at [719, 823] on icon at bounding box center [720, 822] width 11 height 11
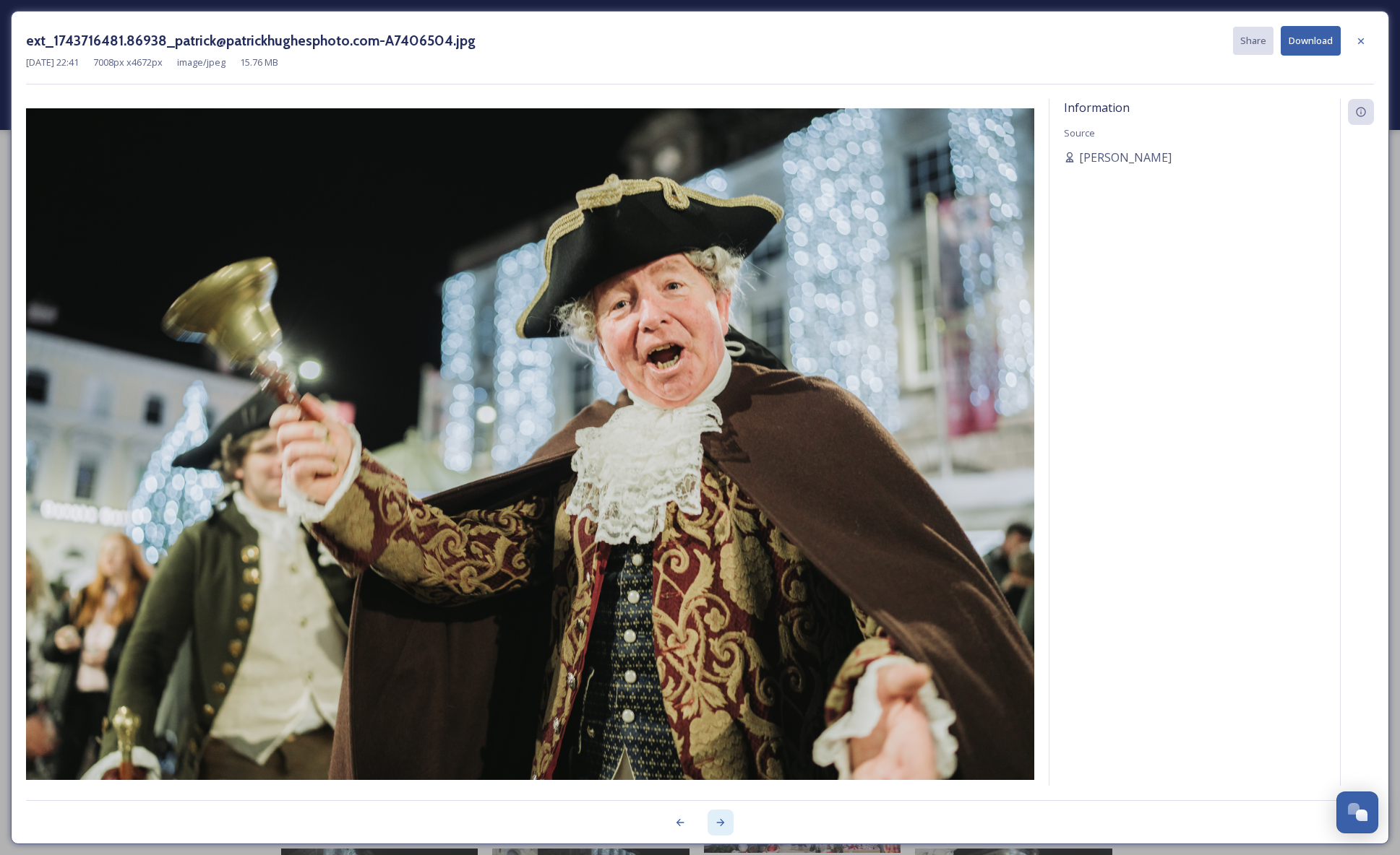
click at [719, 823] on icon at bounding box center [720, 822] width 11 height 11
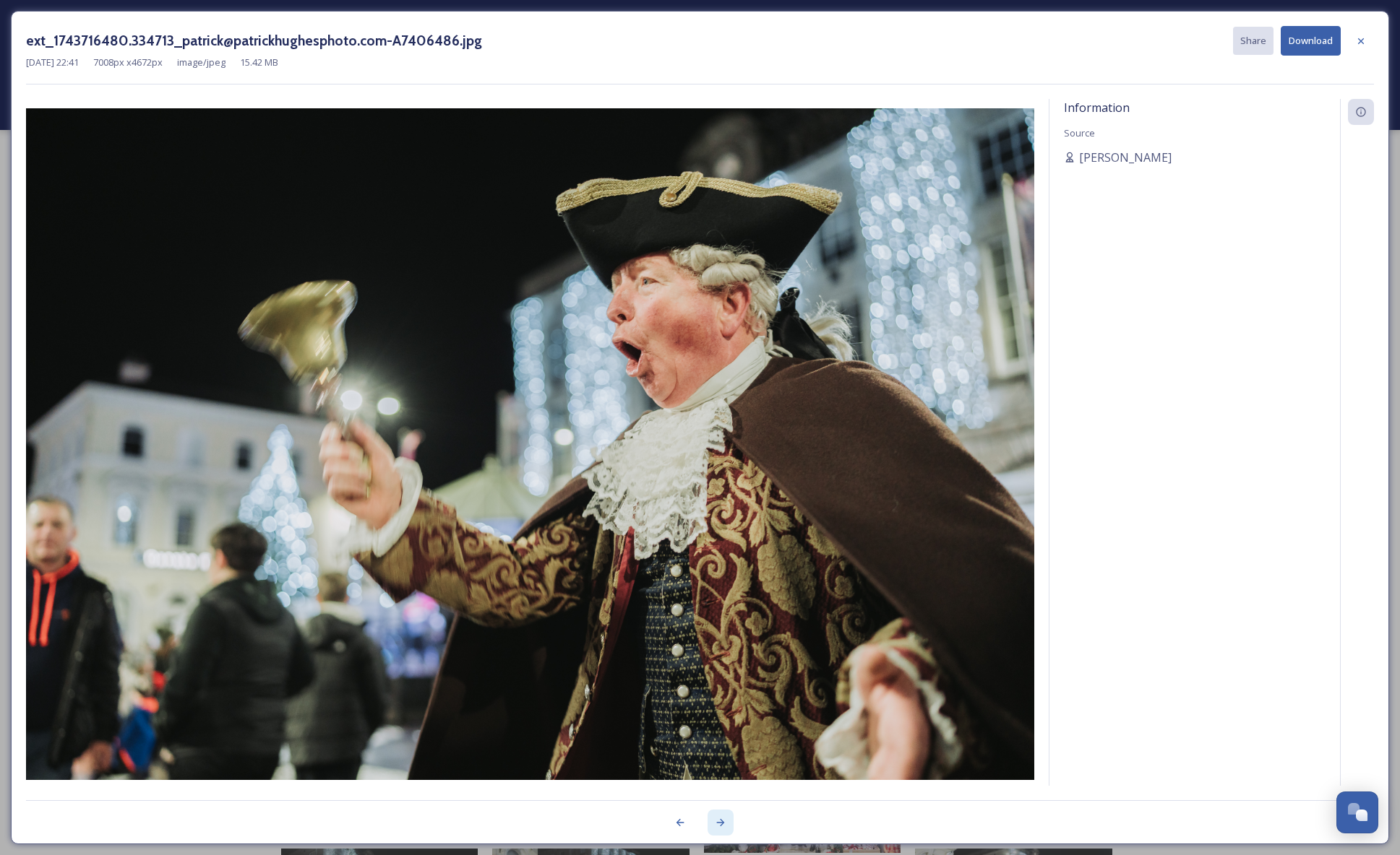
click at [719, 823] on icon at bounding box center [720, 822] width 11 height 11
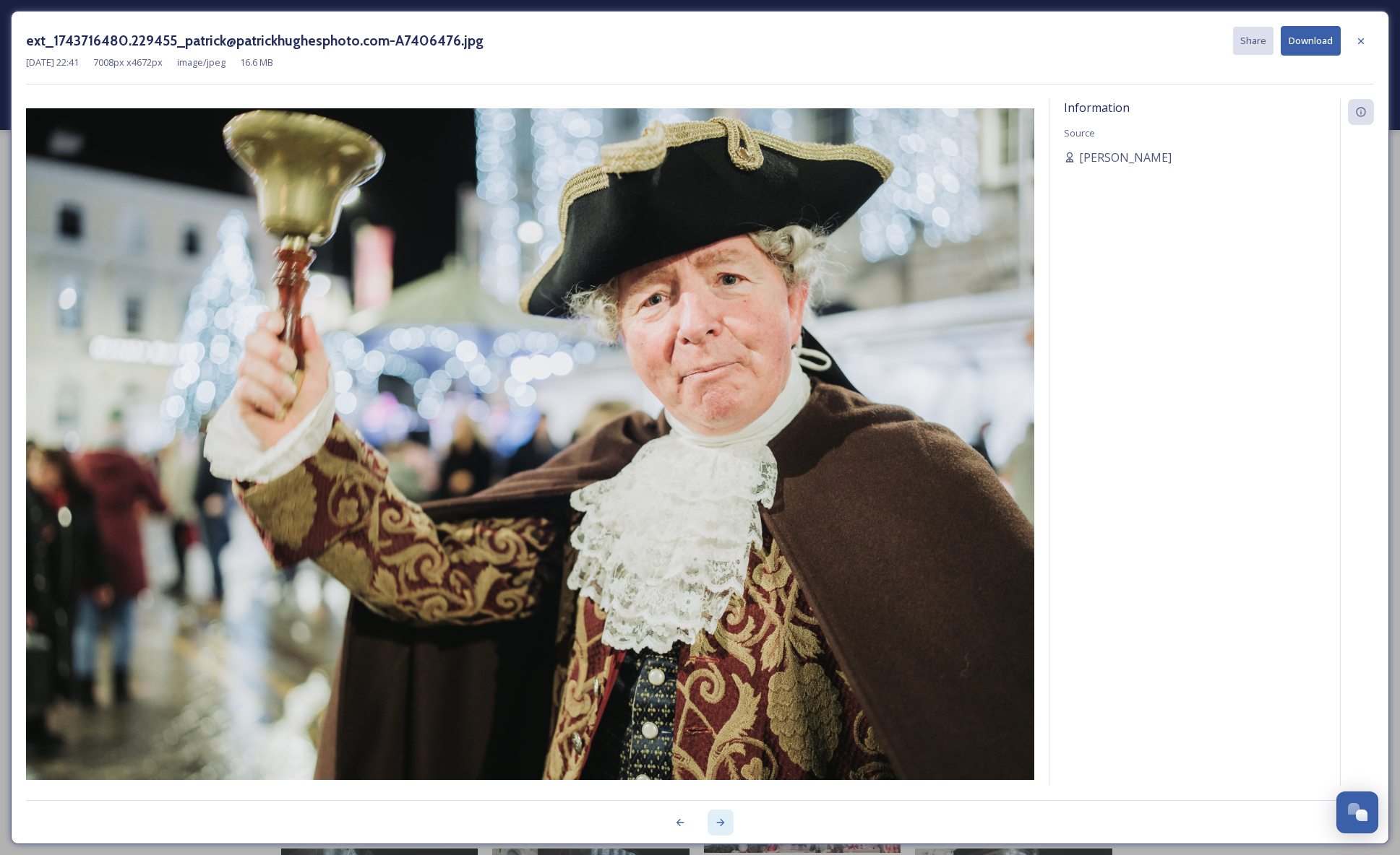
click at [719, 823] on icon at bounding box center [720, 822] width 11 height 11
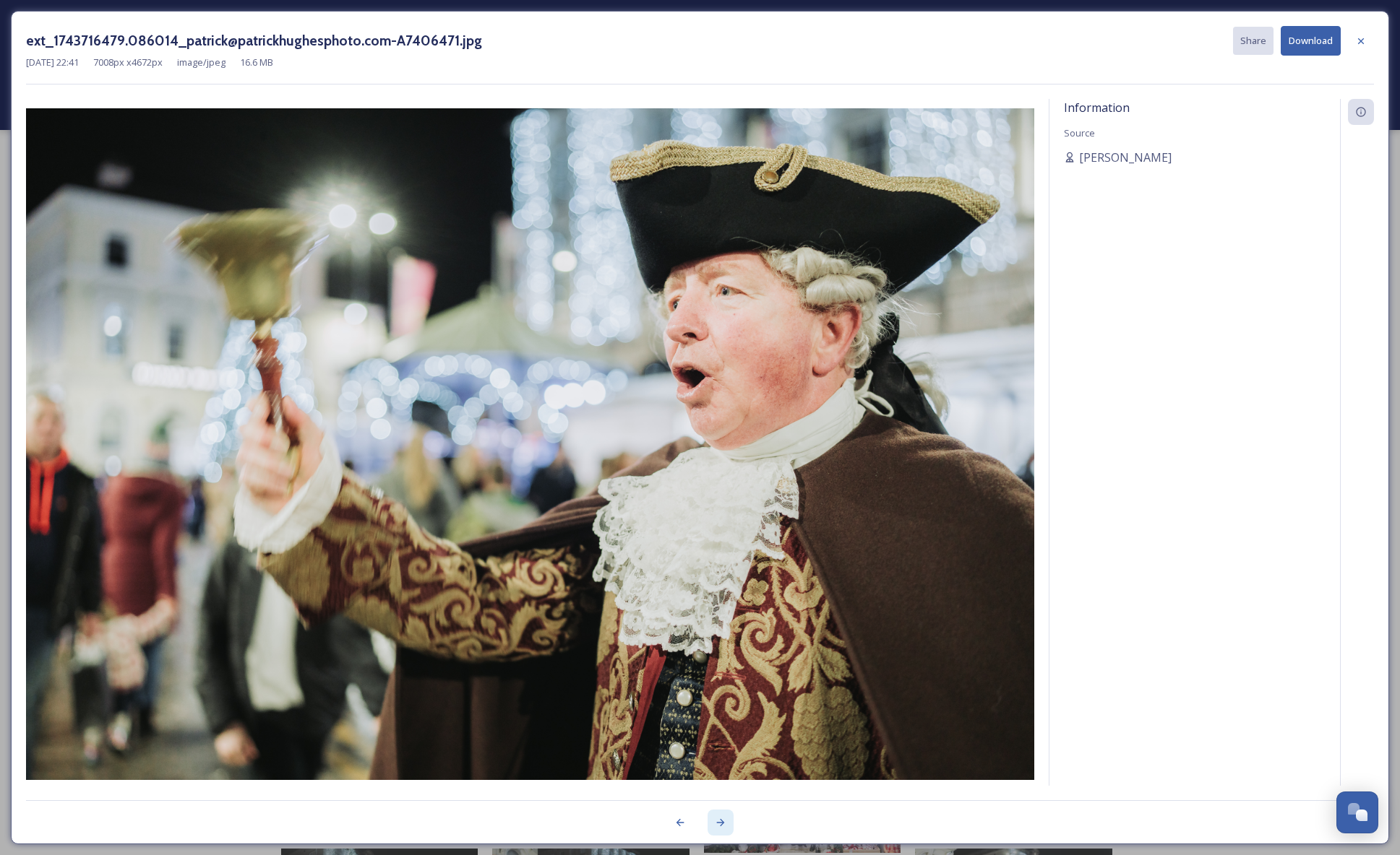
click at [719, 823] on icon at bounding box center [720, 822] width 11 height 11
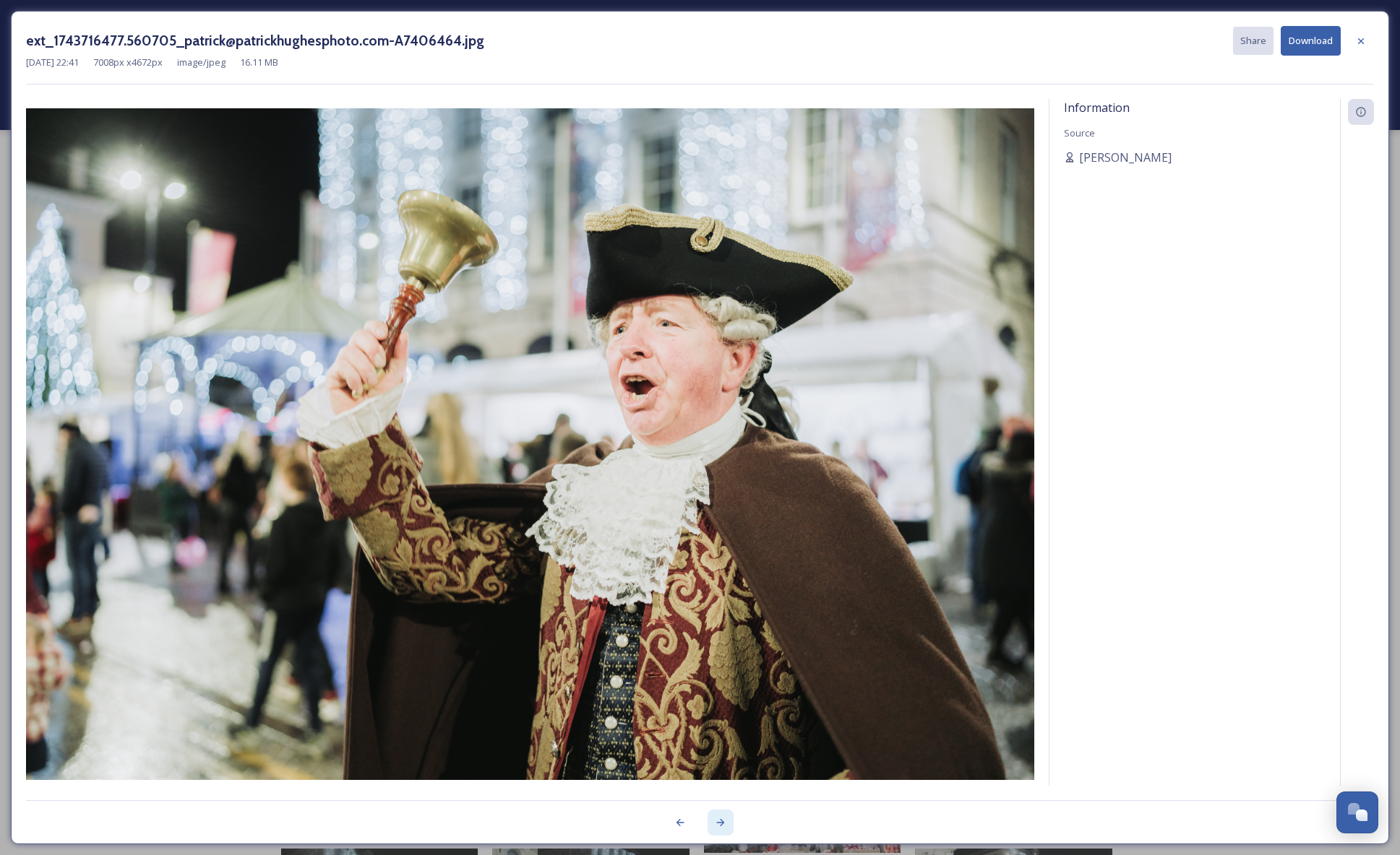
click at [719, 823] on icon at bounding box center [720, 822] width 11 height 11
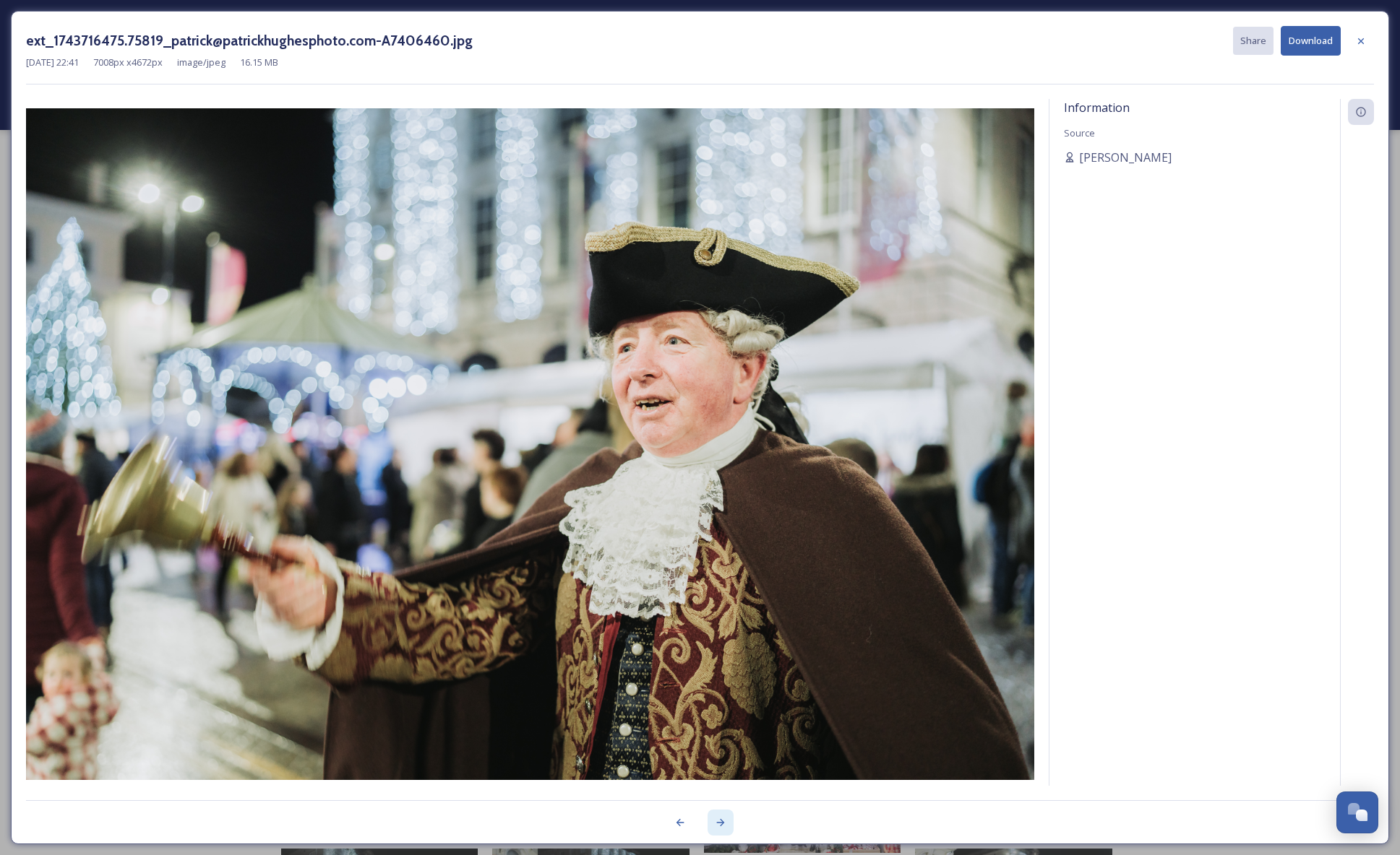
click at [719, 823] on icon at bounding box center [720, 822] width 11 height 11
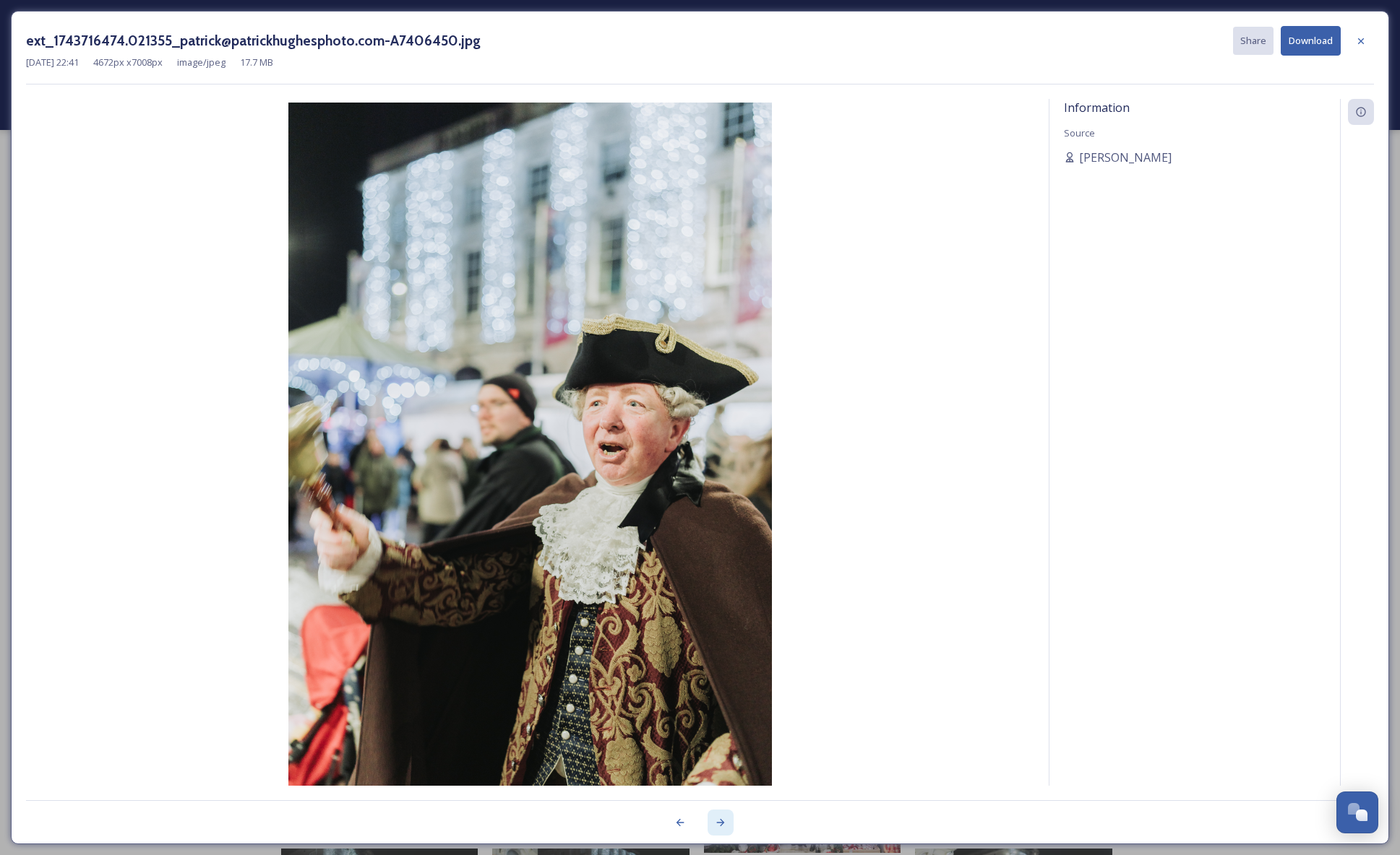
click at [719, 823] on icon at bounding box center [720, 822] width 11 height 11
click at [713, 821] on div at bounding box center [720, 823] width 26 height 26
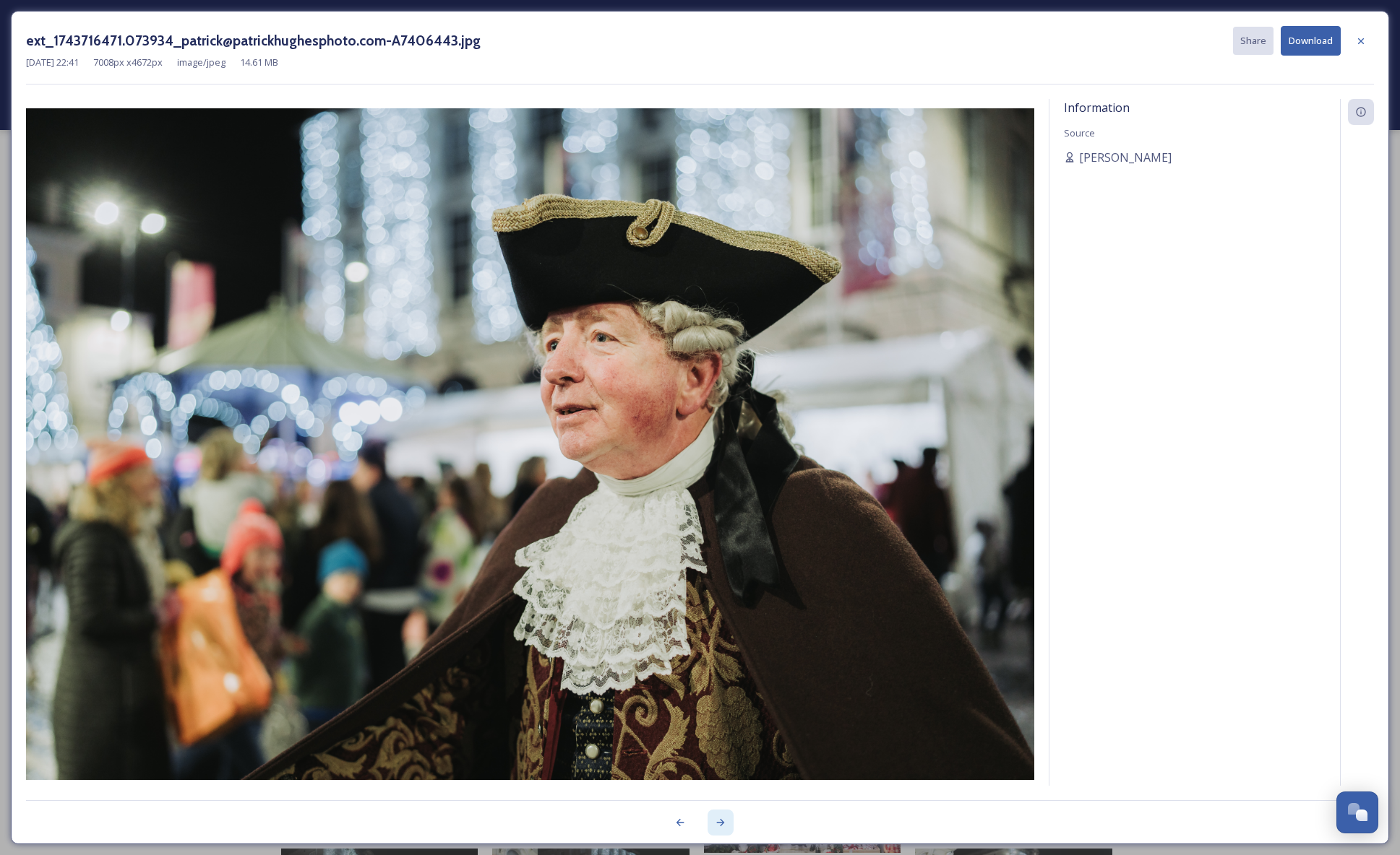
click at [713, 820] on div at bounding box center [720, 823] width 26 height 26
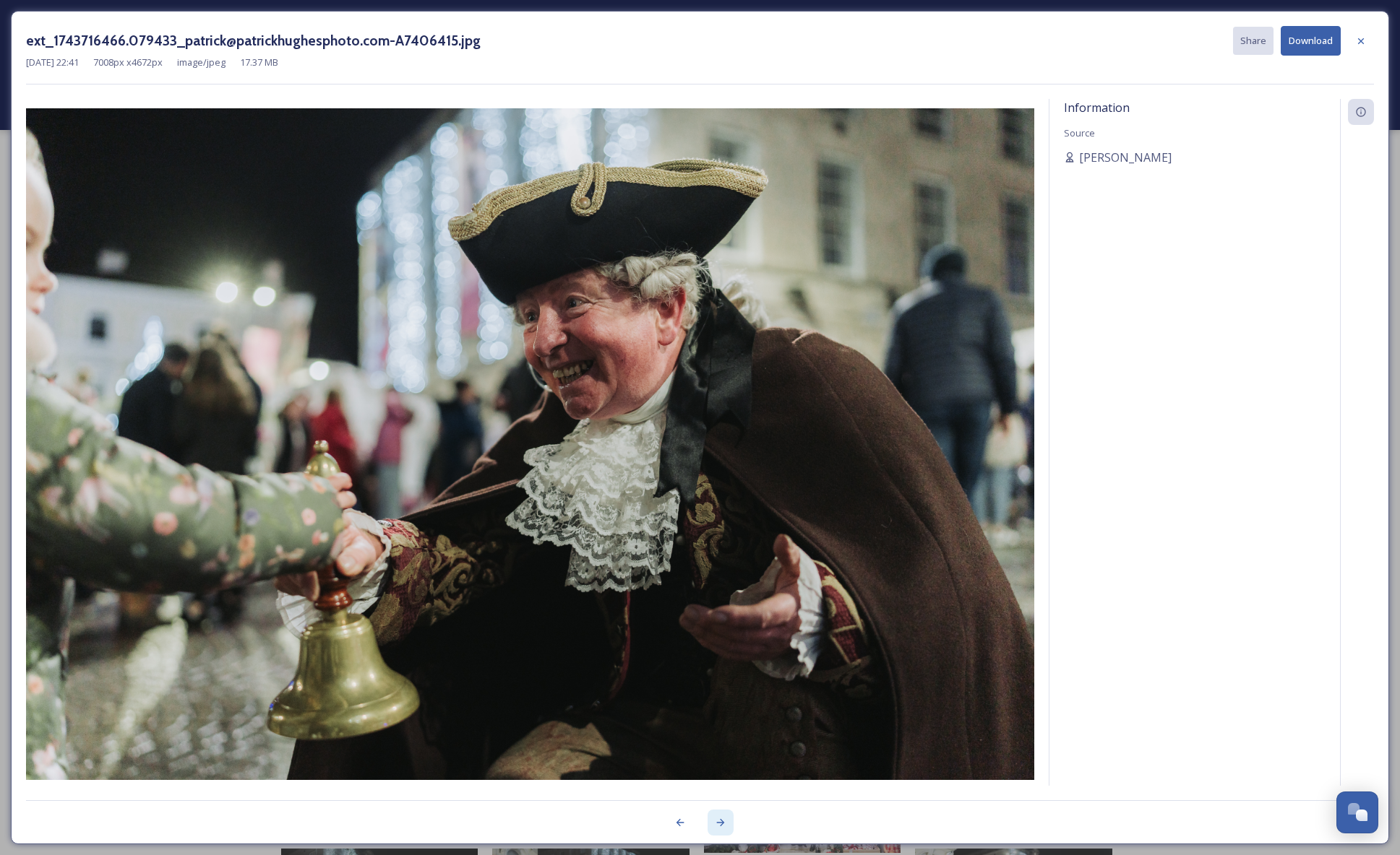
click at [713, 820] on div at bounding box center [720, 823] width 26 height 26
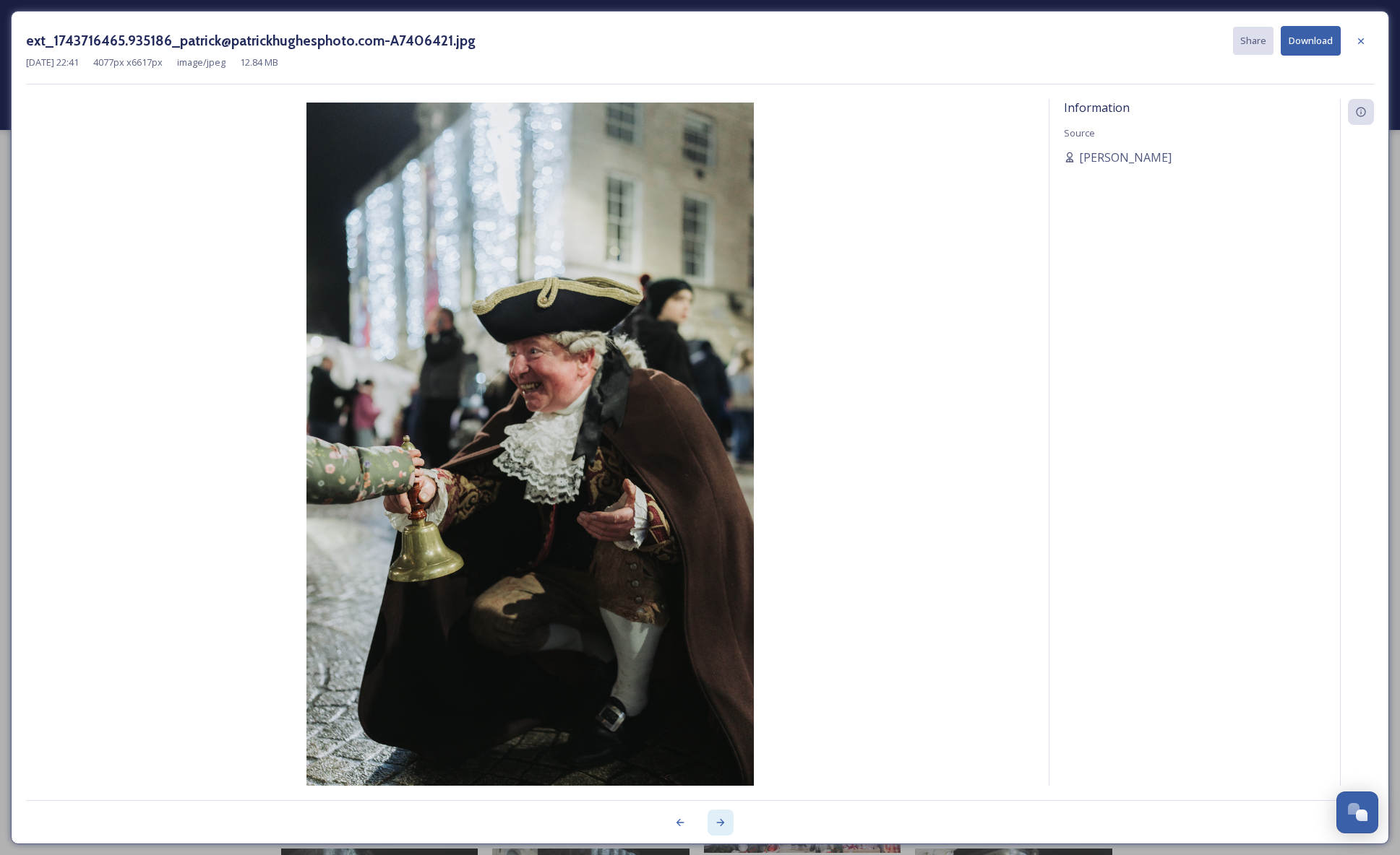
click at [713, 820] on div at bounding box center [720, 823] width 26 height 26
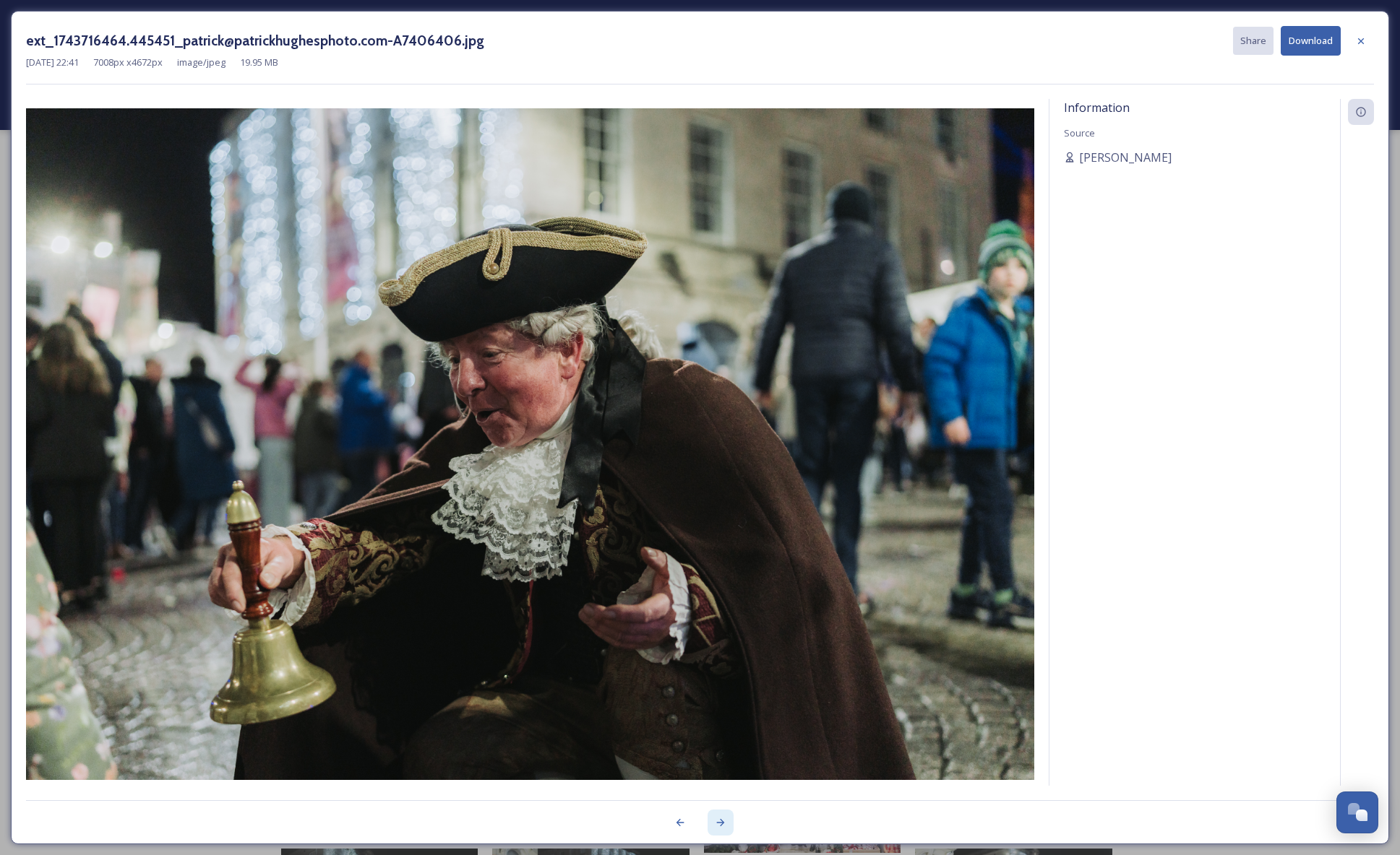
click at [713, 820] on div at bounding box center [720, 823] width 26 height 26
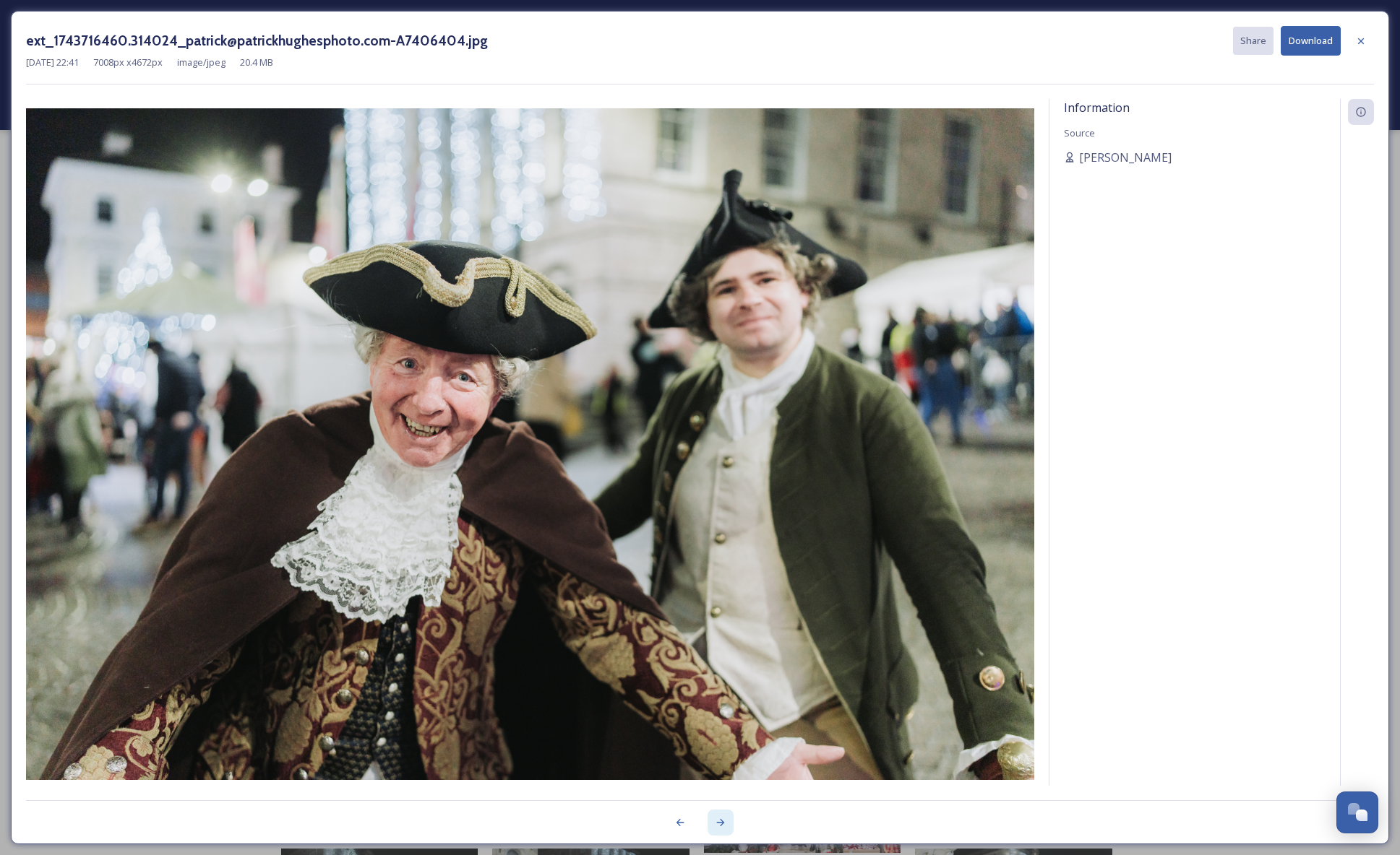
click at [713, 820] on div at bounding box center [720, 823] width 26 height 26
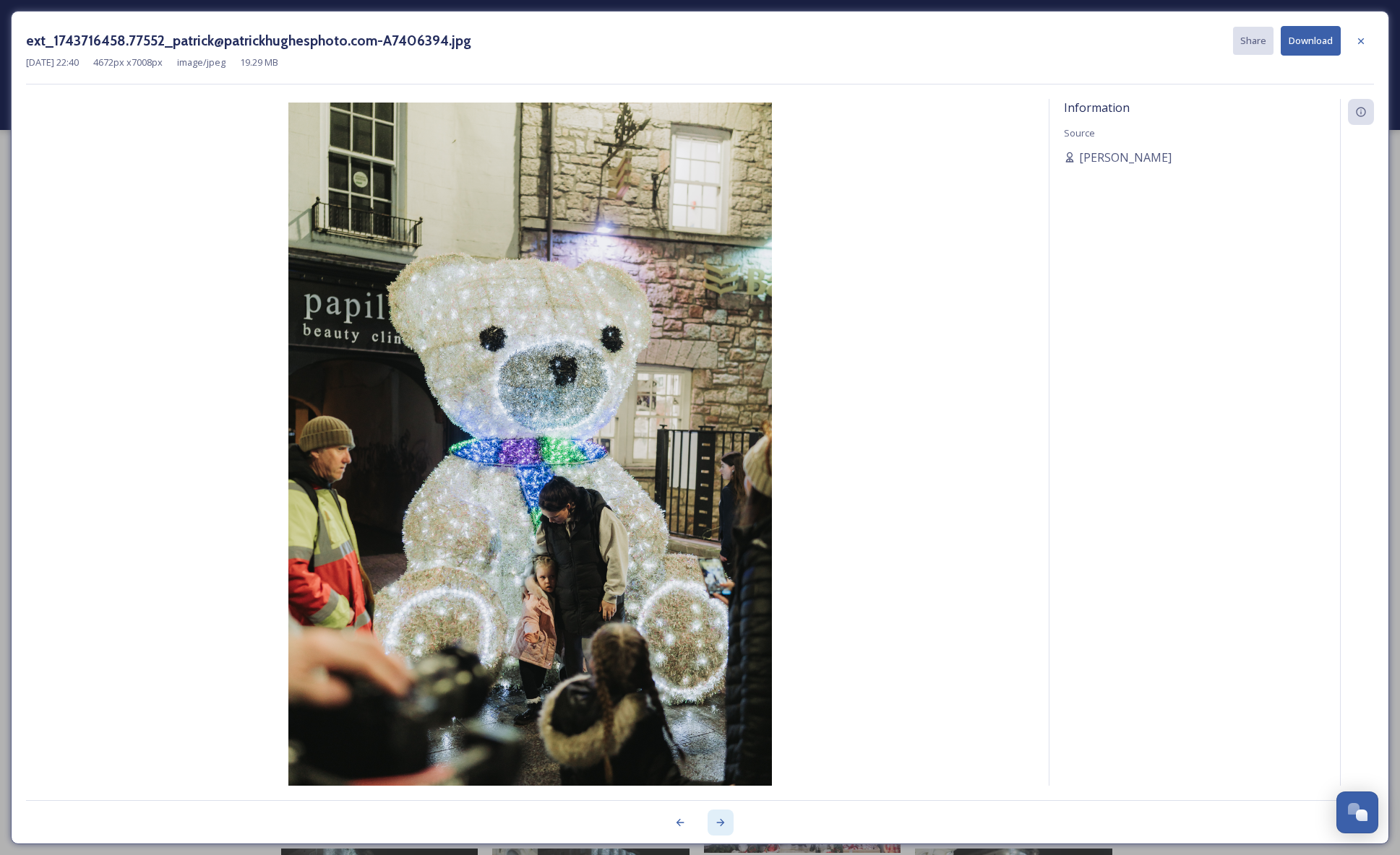
click at [713, 820] on div at bounding box center [720, 823] width 26 height 26
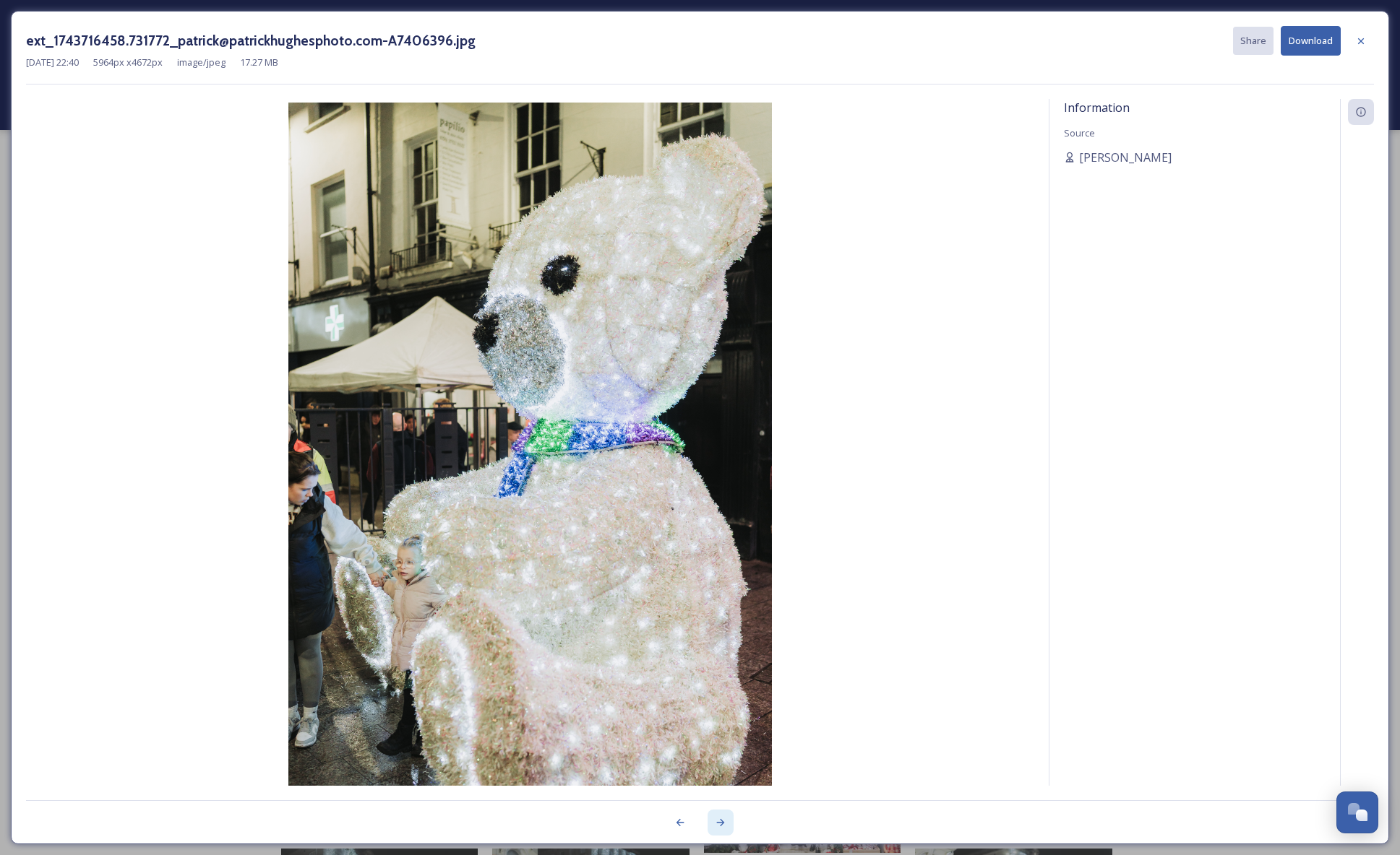
click at [713, 818] on div at bounding box center [720, 823] width 26 height 26
